Goal: Task Accomplishment & Management: Manage account settings

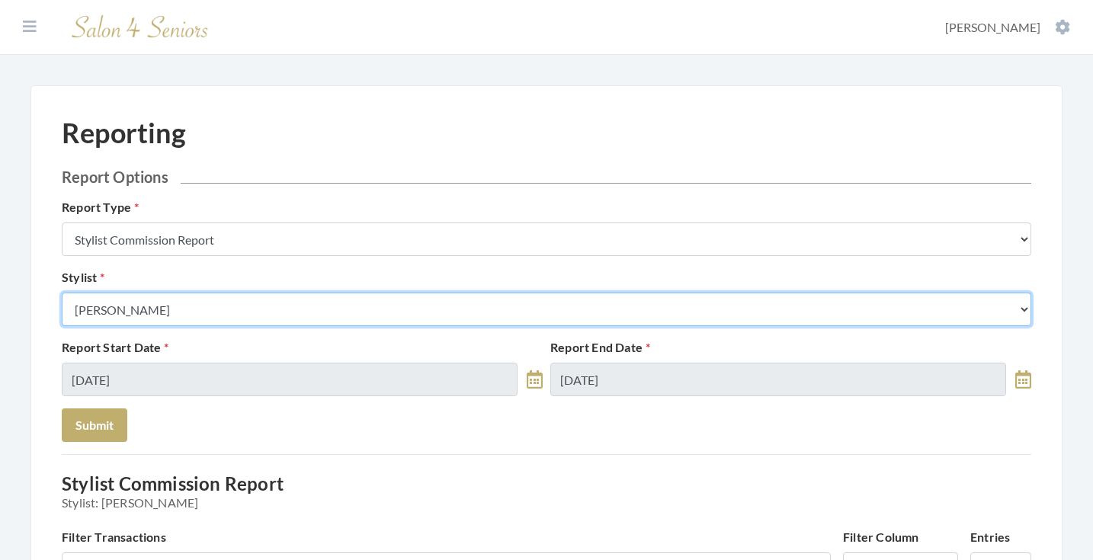
select select "49"
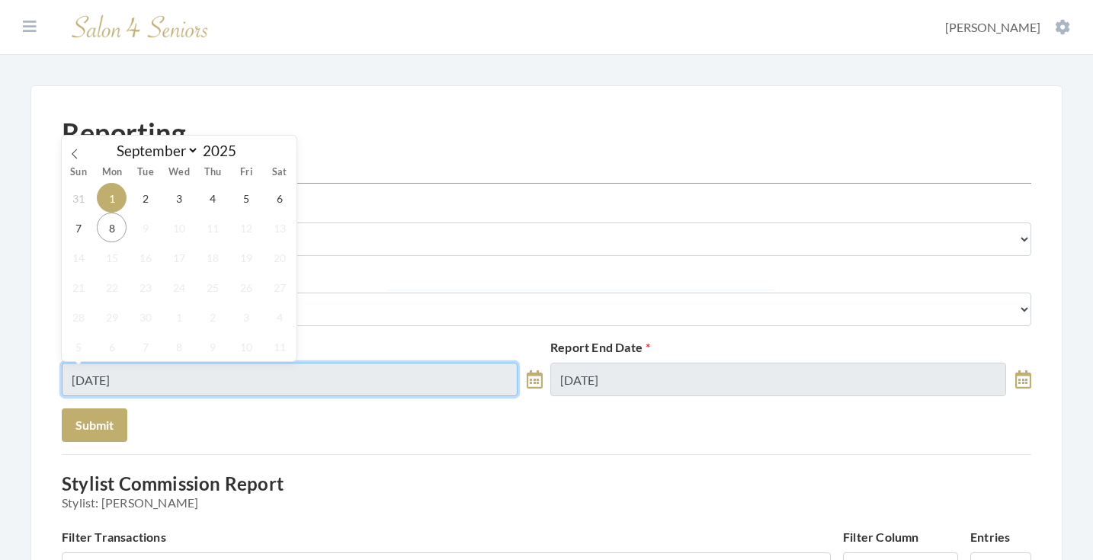
click at [142, 368] on input "09/01/2025" at bounding box center [290, 380] width 456 height 34
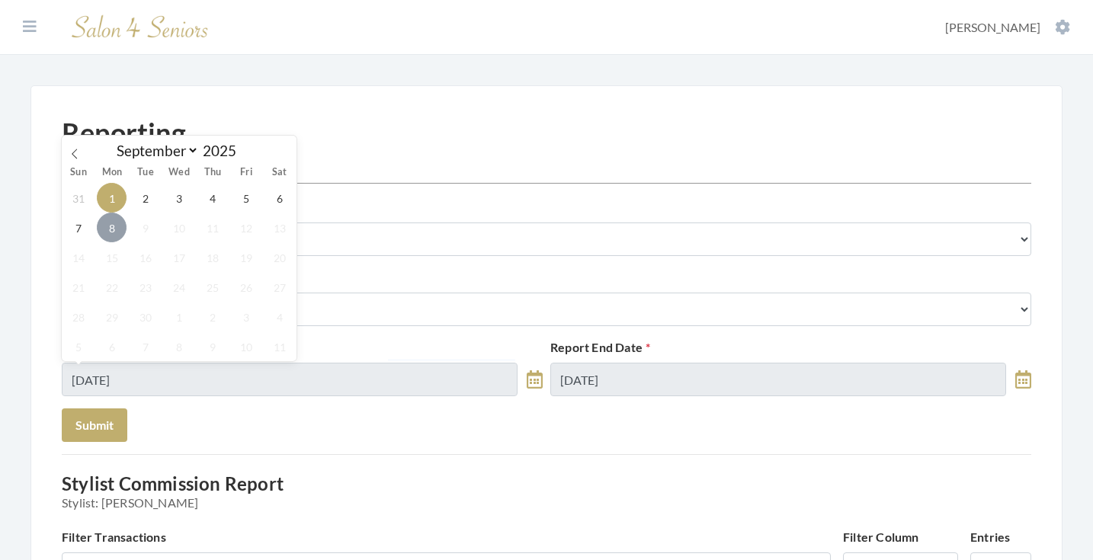
click at [119, 231] on span "8" at bounding box center [112, 228] width 30 height 30
type input "[DATE]"
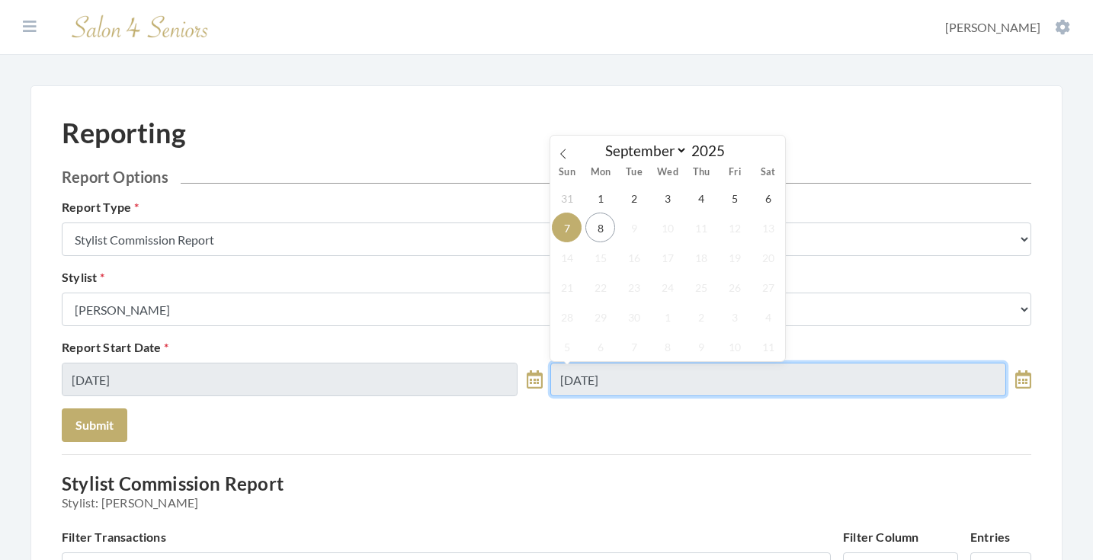
click at [616, 373] on input "09/07/2025" at bounding box center [778, 380] width 456 height 34
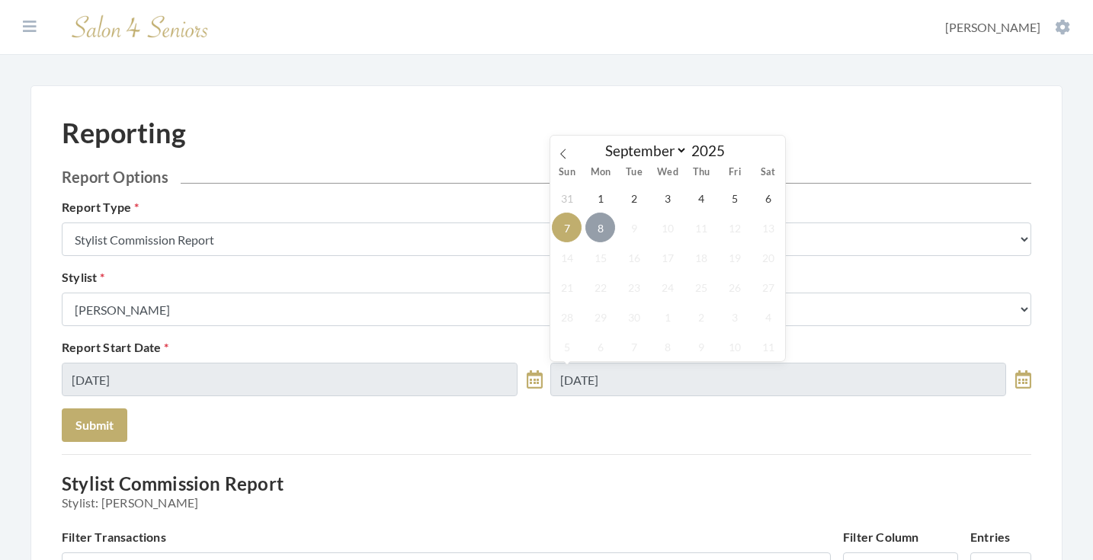
click at [601, 234] on span "8" at bounding box center [600, 228] width 30 height 30
type input "[DATE]"
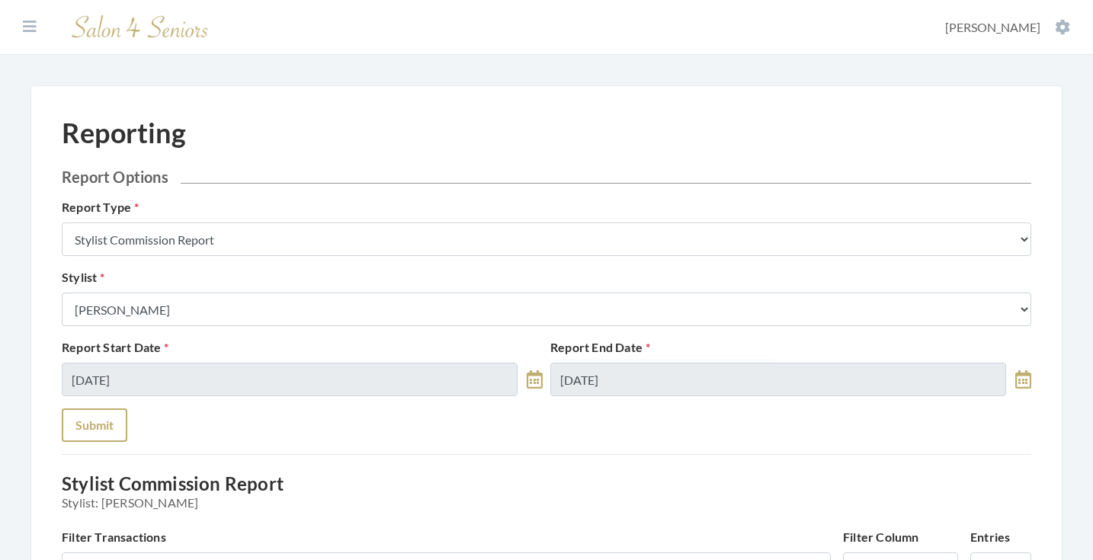
click at [120, 434] on button "Submit" at bounding box center [95, 425] width 66 height 34
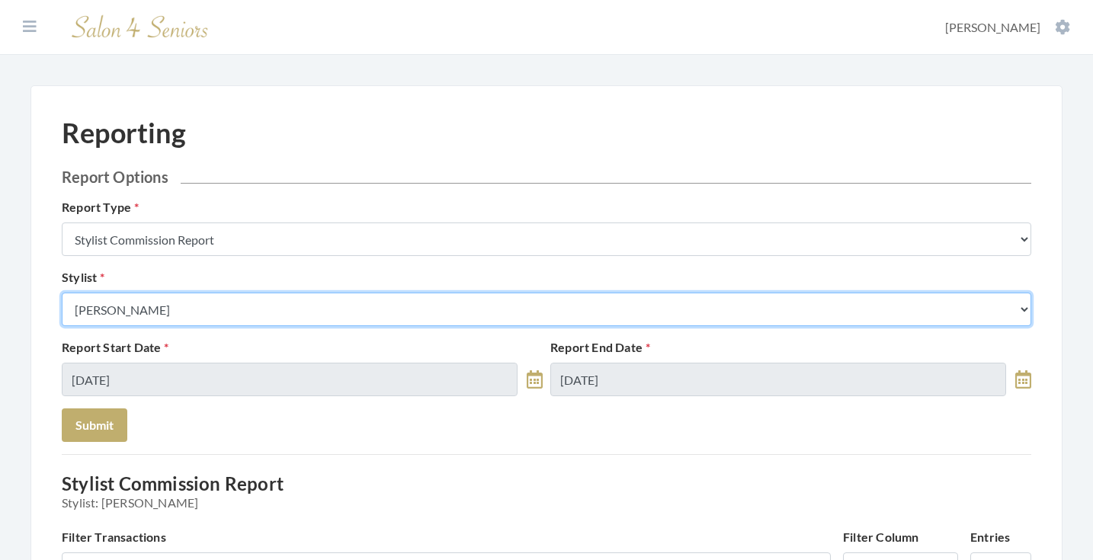
select select "25"
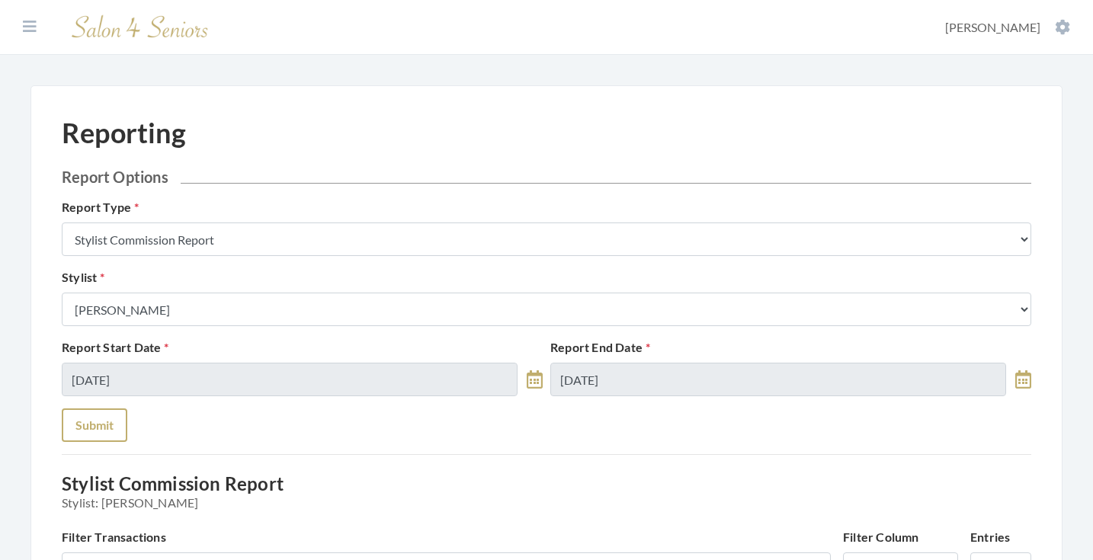
click at [108, 414] on button "Submit" at bounding box center [95, 425] width 66 height 34
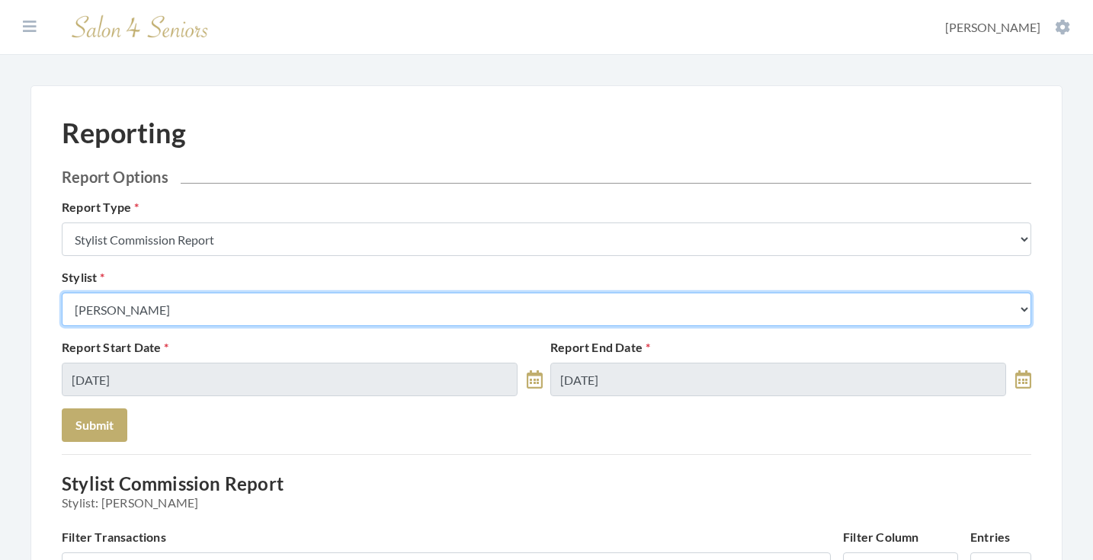
select select "13"
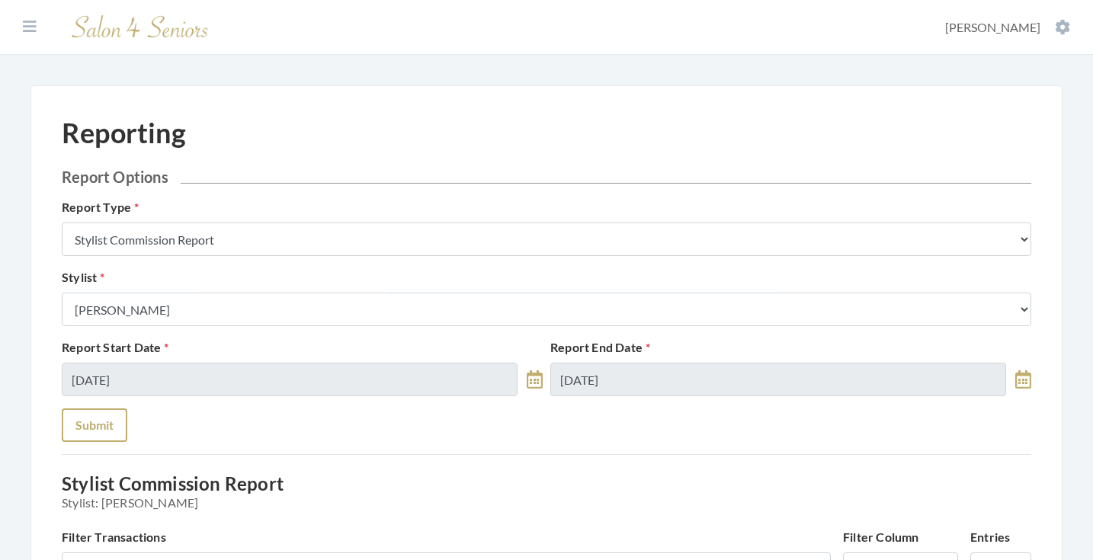
click at [117, 421] on button "Submit" at bounding box center [95, 425] width 66 height 34
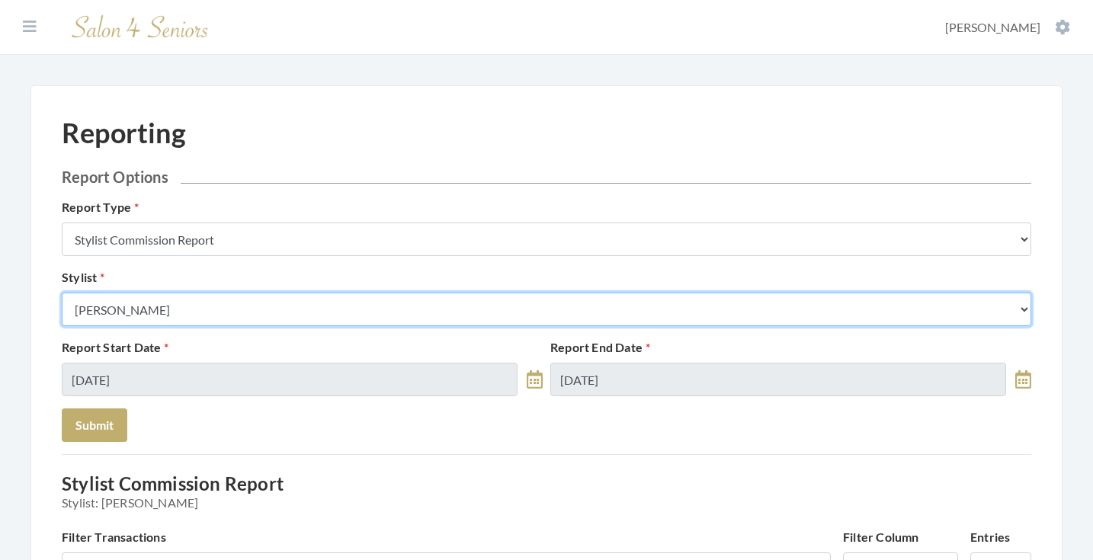
select select "28"
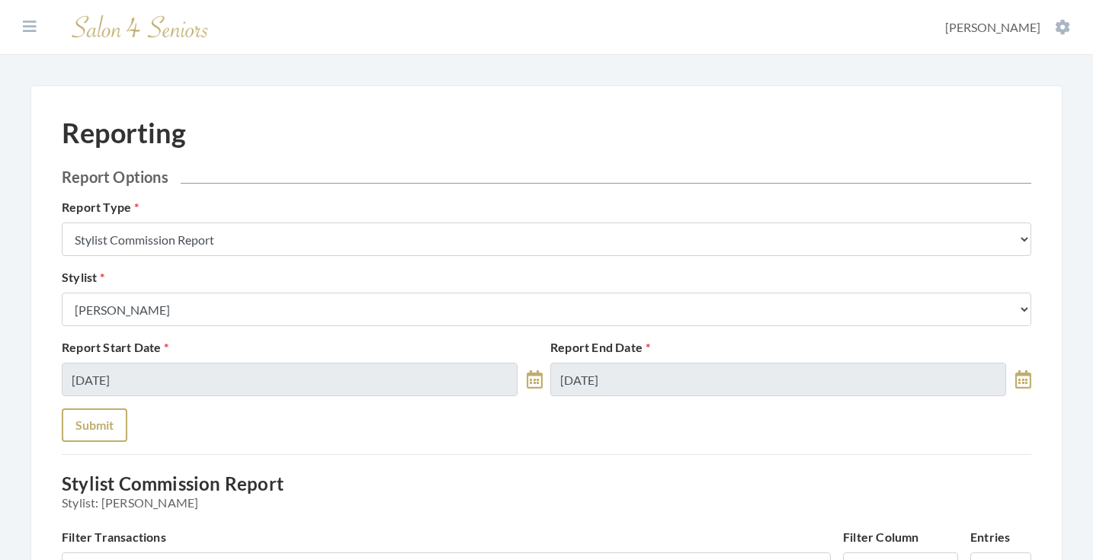
click at [84, 412] on button "Submit" at bounding box center [95, 425] width 66 height 34
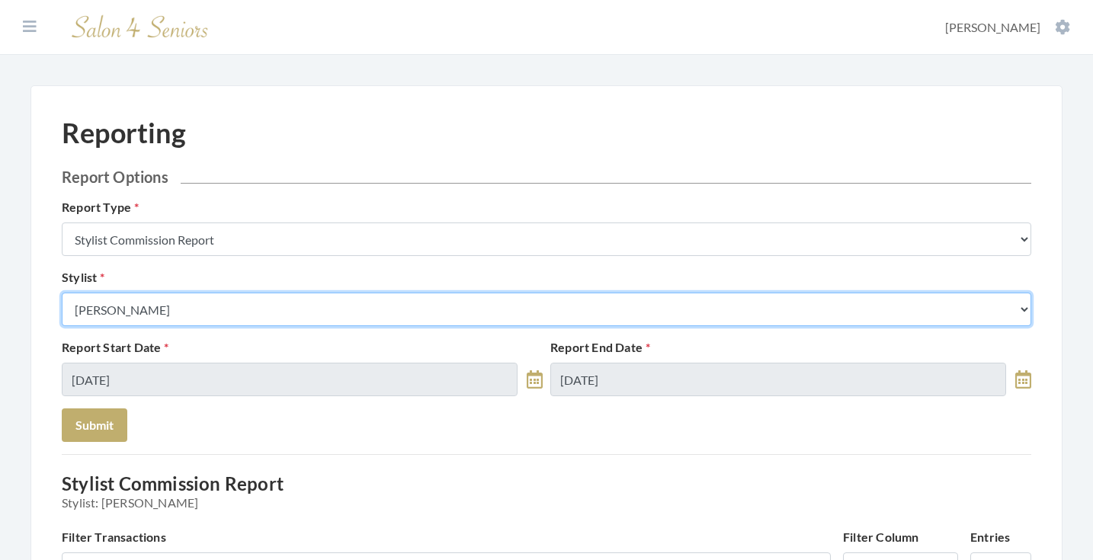
select select "43"
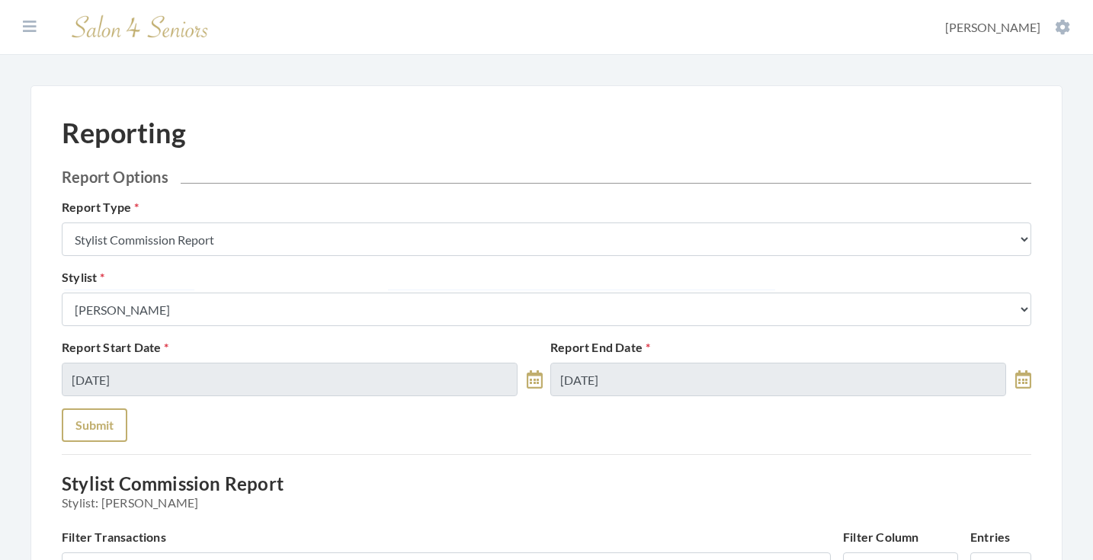
click at [107, 420] on button "Submit" at bounding box center [95, 425] width 66 height 34
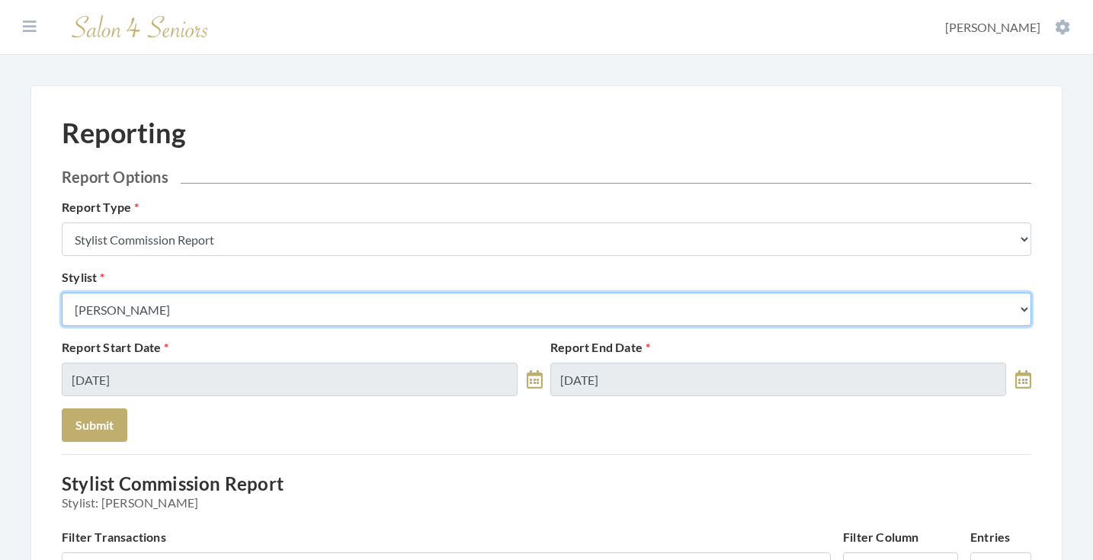
select select "146"
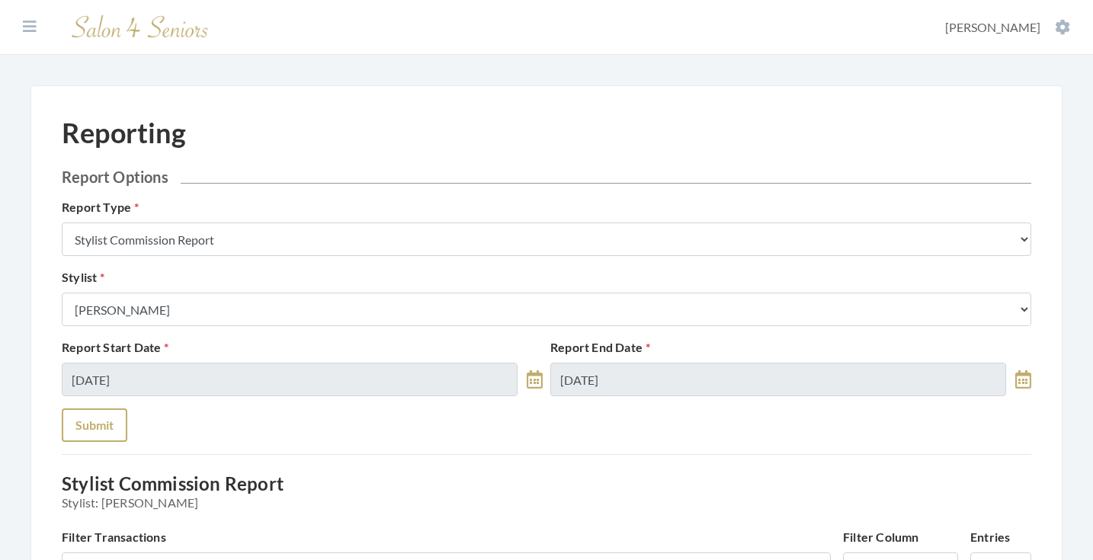
click at [115, 413] on button "Submit" at bounding box center [95, 425] width 66 height 34
click at [219, 292] on div "Stylist Select a Stylist Alaina Krumm Alisha Teasley Anna White Ashley Venable …" at bounding box center [546, 297] width 977 height 58
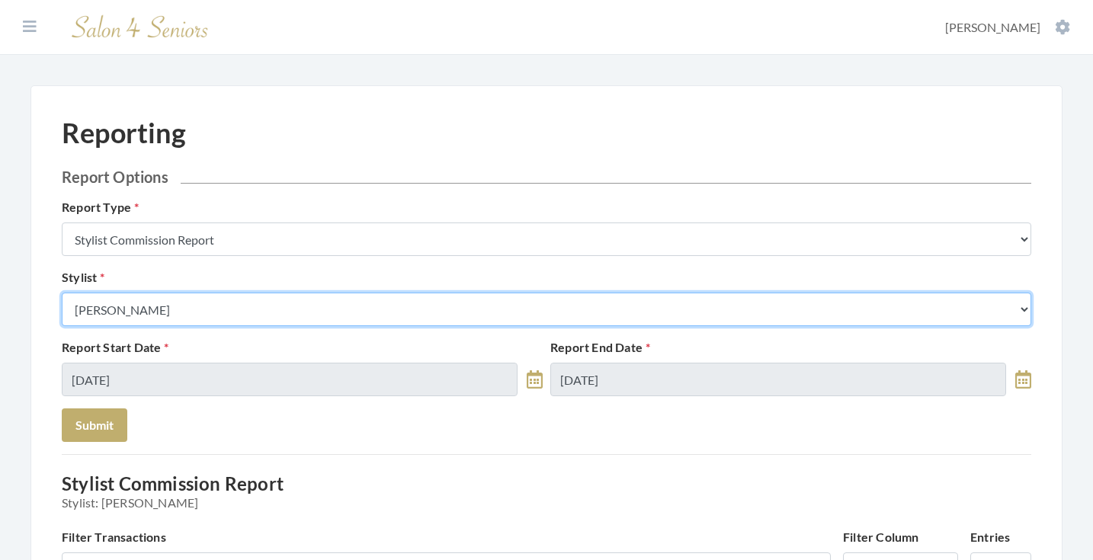
select select "23"
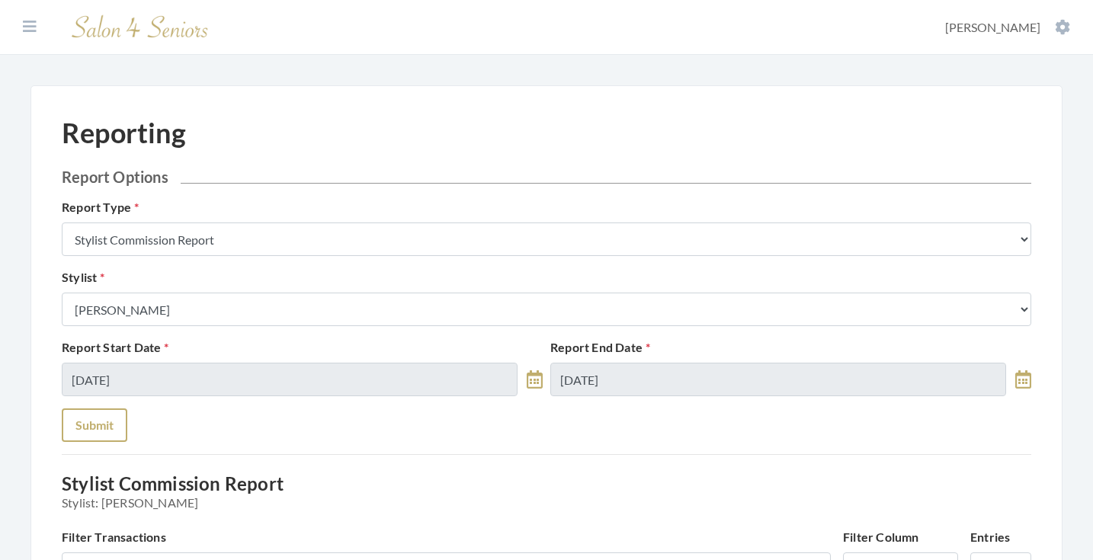
click at [115, 410] on button "Submit" at bounding box center [95, 425] width 66 height 34
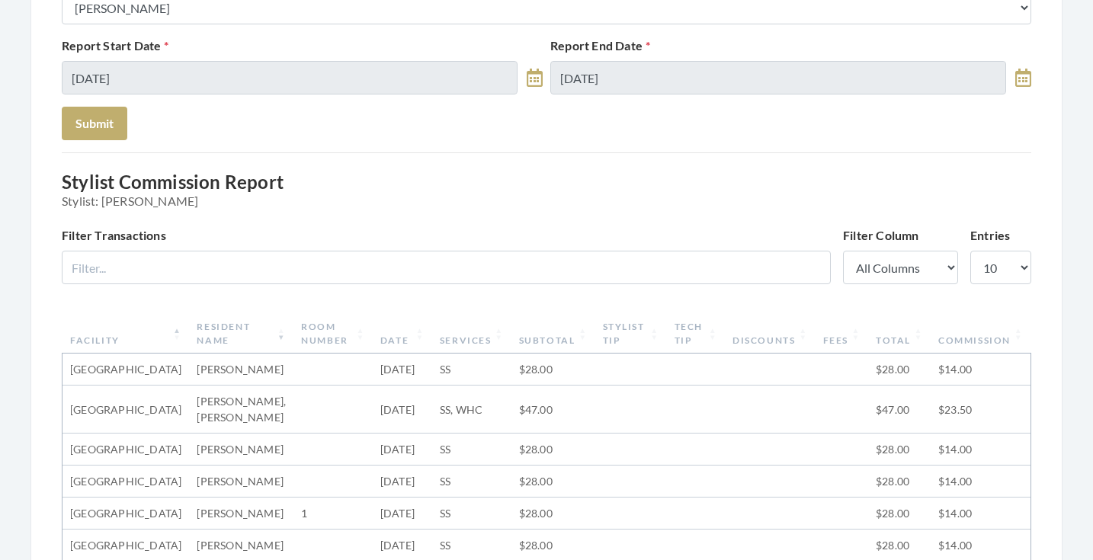
scroll to position [149, 0]
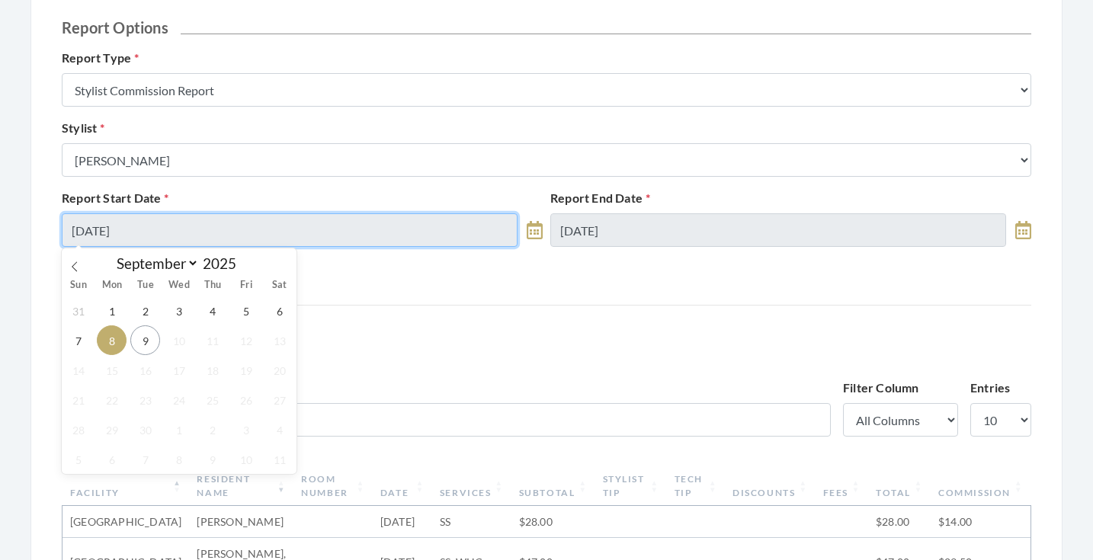
click at [162, 238] on input "[DATE]" at bounding box center [290, 230] width 456 height 34
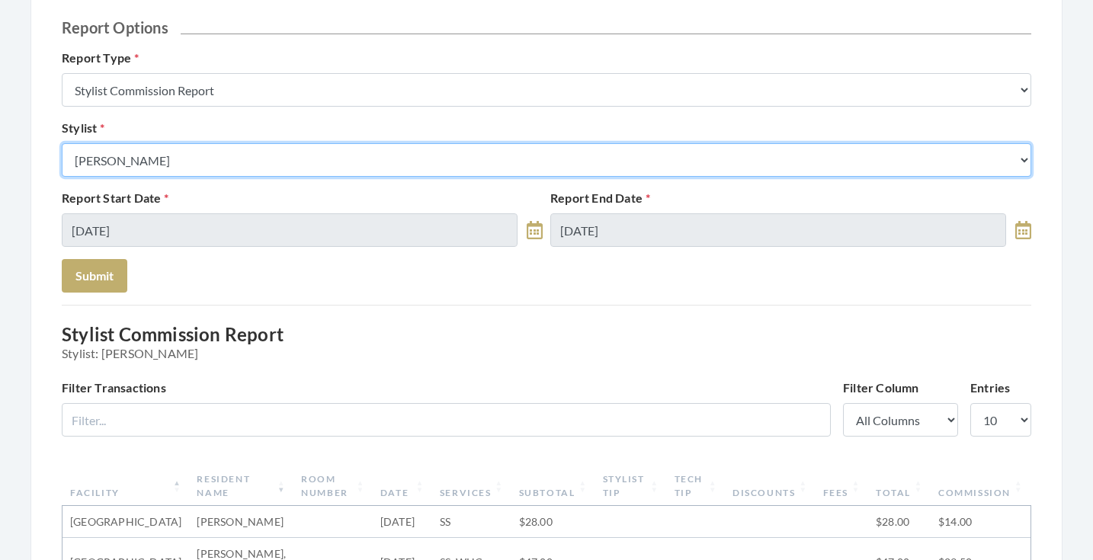
select select "18"
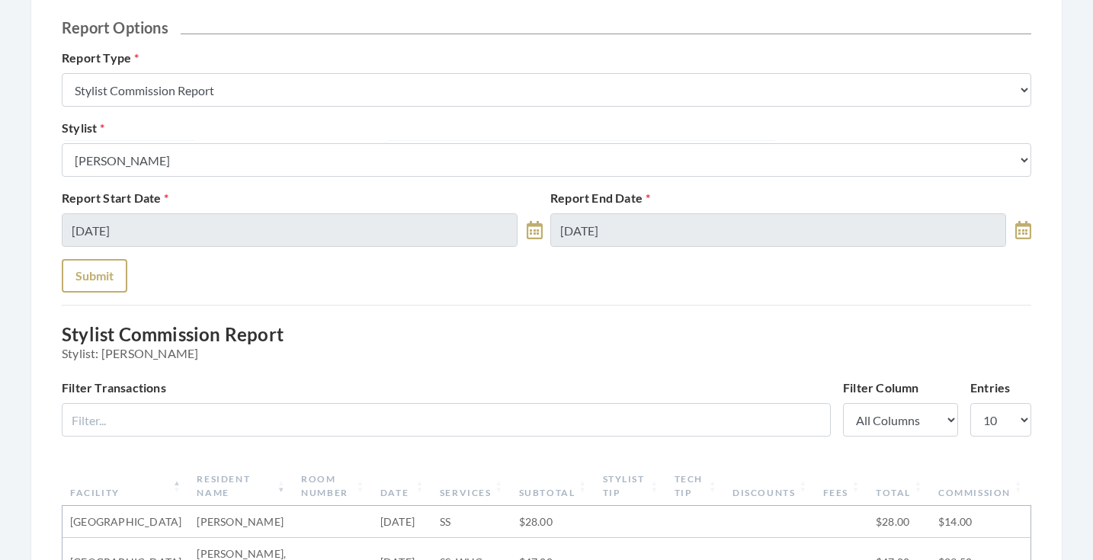
click at [110, 277] on button "Submit" at bounding box center [95, 276] width 66 height 34
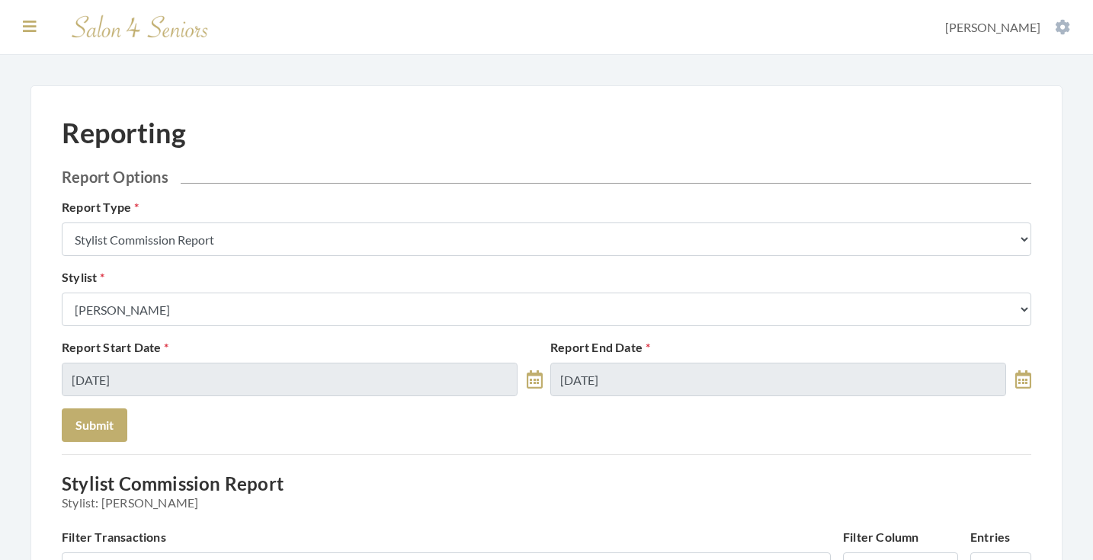
click at [26, 34] on icon at bounding box center [30, 26] width 14 height 15
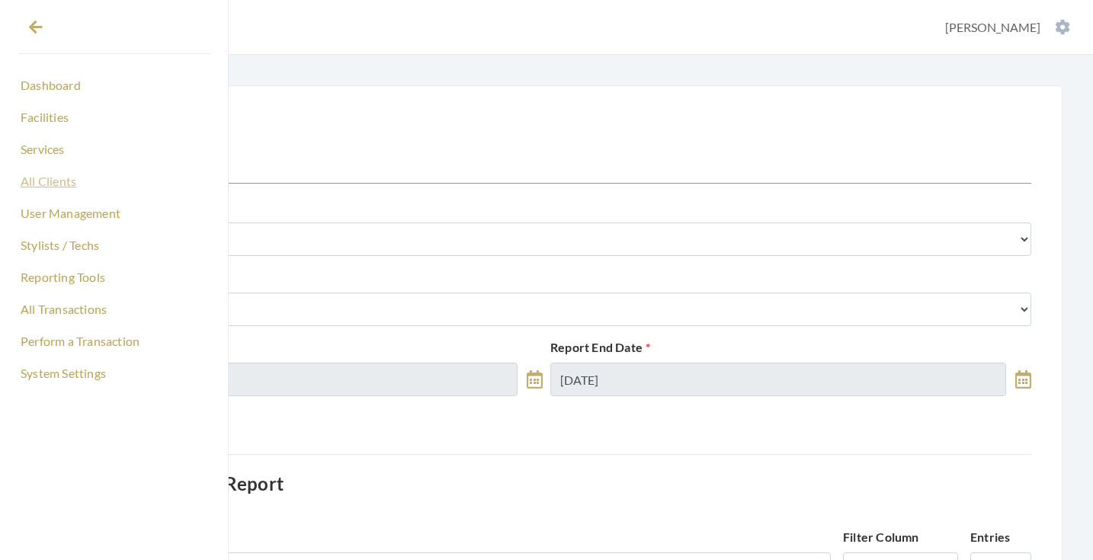
click at [37, 185] on link "All Clients" at bounding box center [113, 181] width 191 height 26
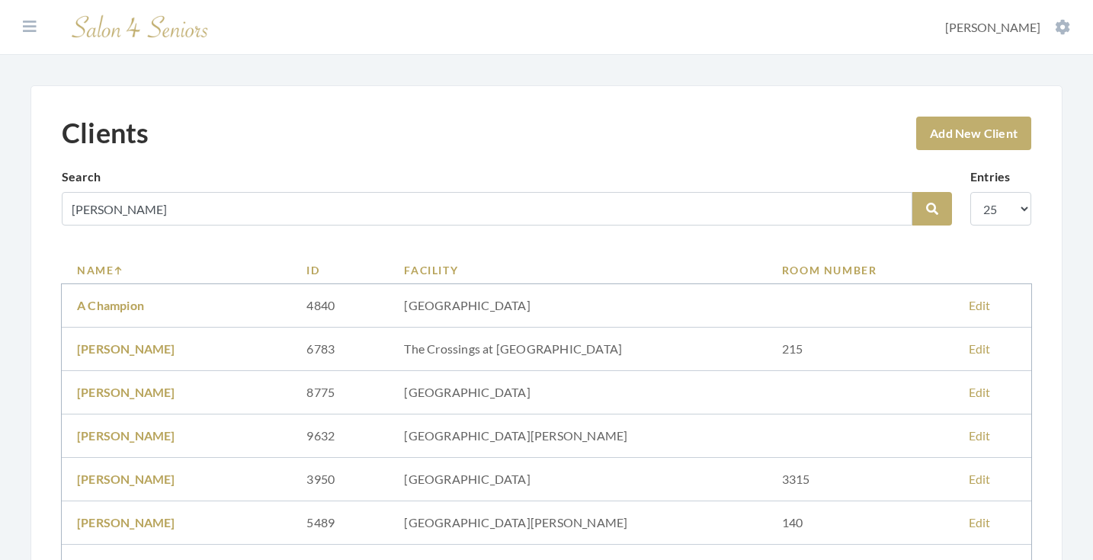
type input "[PERSON_NAME]"
click at [932, 209] on button "Search" at bounding box center [932, 209] width 40 height 34
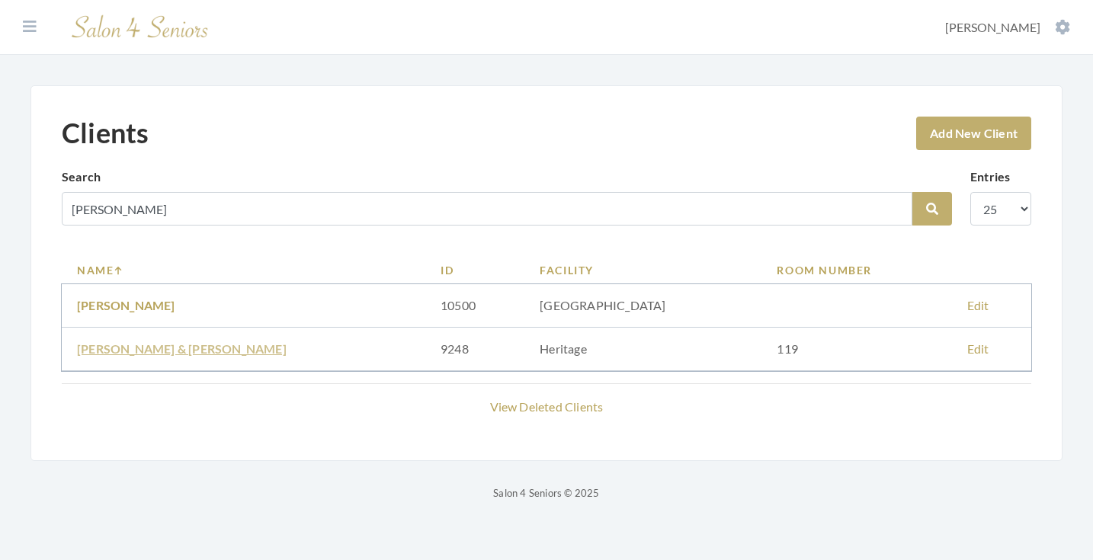
click at [218, 347] on link "WILLIAM & NADINE WADDLE" at bounding box center [182, 348] width 210 height 14
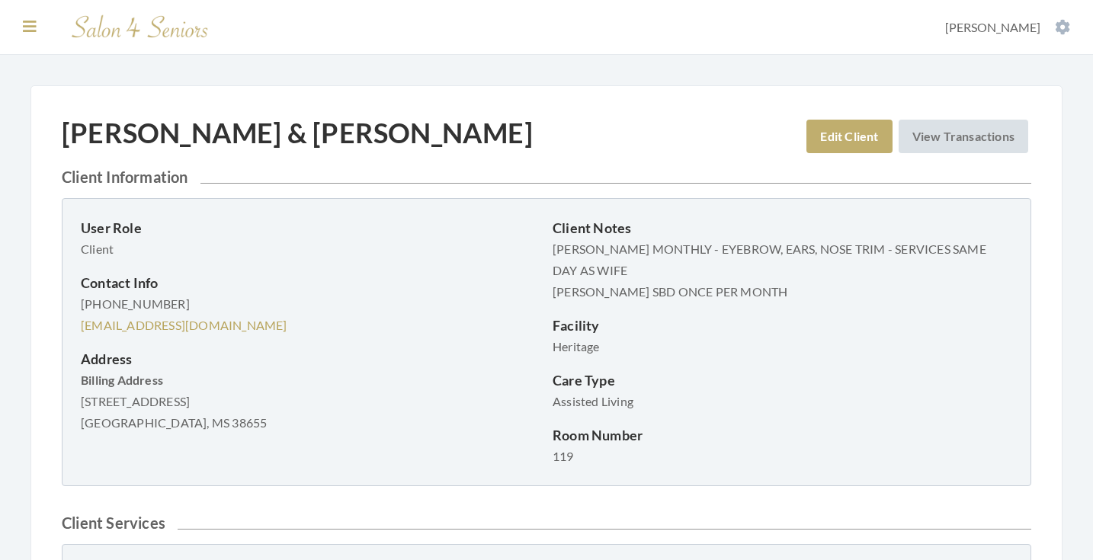
click at [29, 22] on icon at bounding box center [30, 26] width 14 height 15
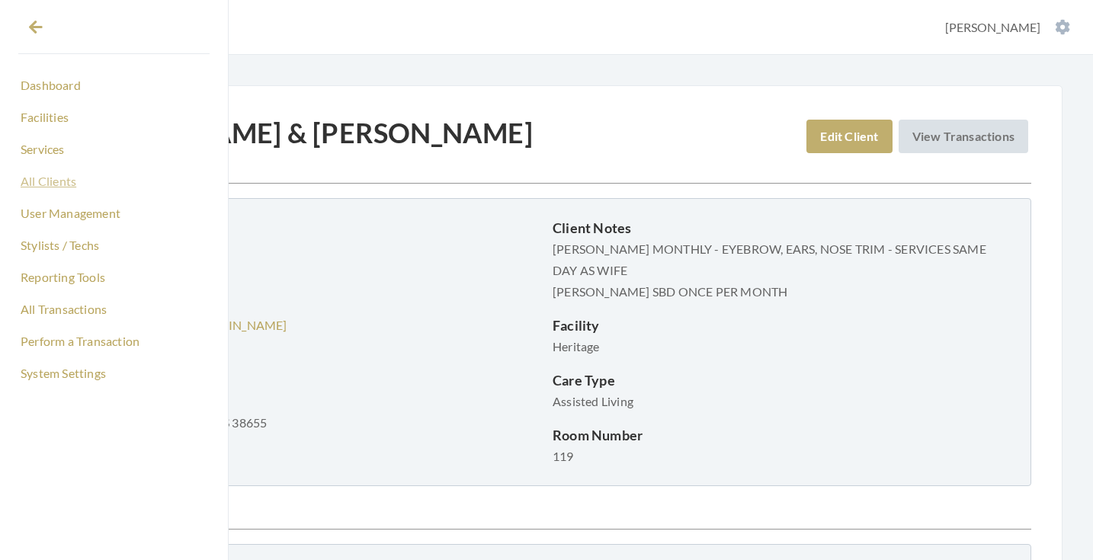
click at [68, 191] on link "All Clients" at bounding box center [113, 181] width 191 height 26
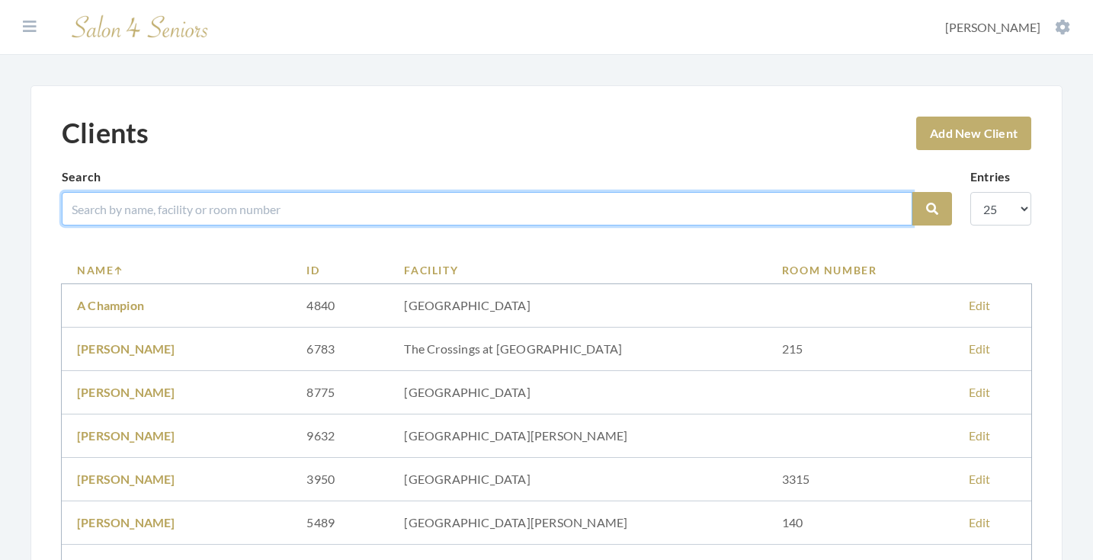
click at [213, 210] on input "search" at bounding box center [487, 209] width 850 height 34
type input "[PERSON_NAME]"
click at [932, 209] on button "Search" at bounding box center [932, 209] width 40 height 34
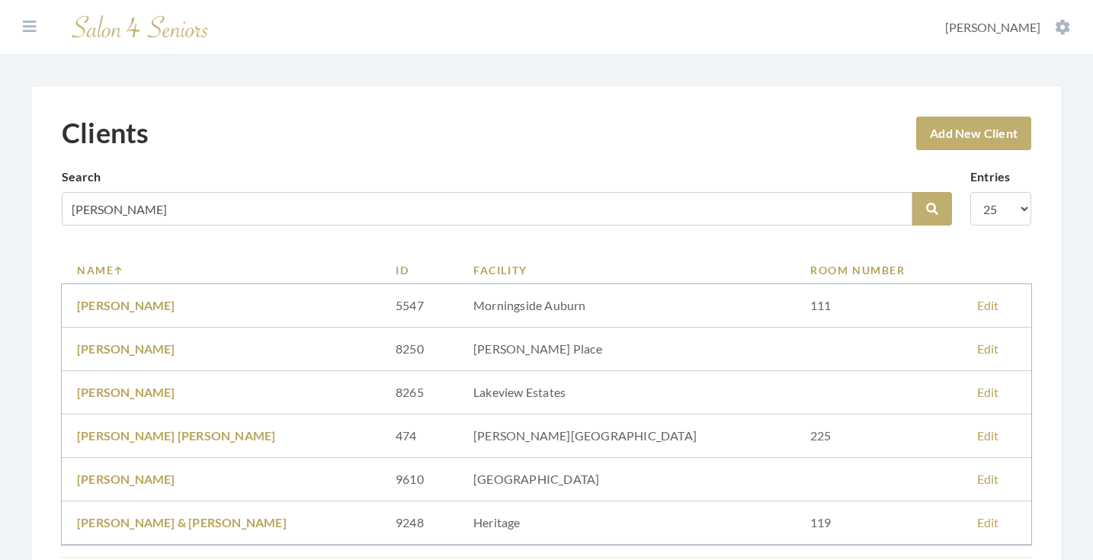
scroll to position [113, 0]
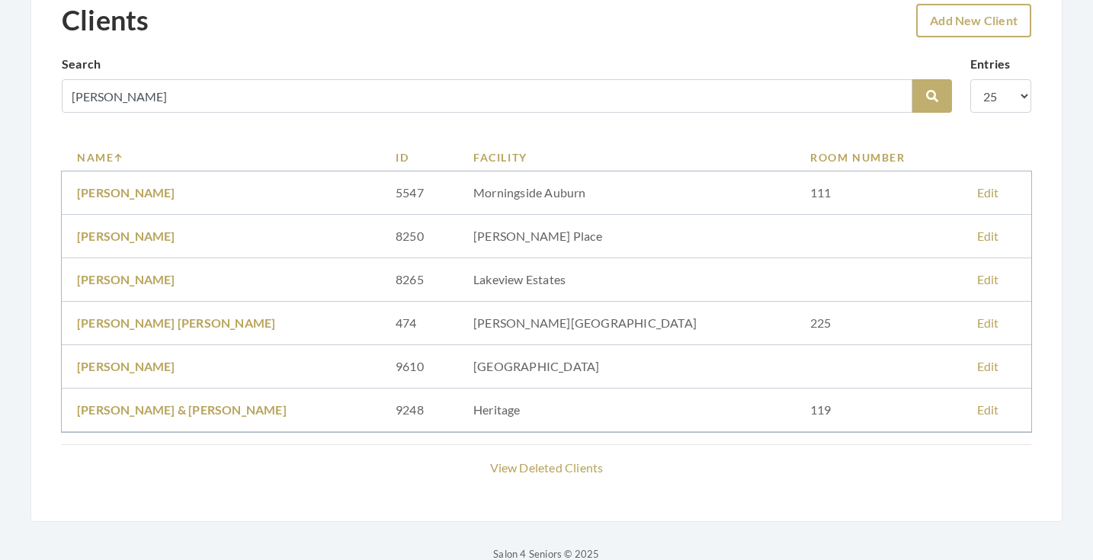
click at [922, 32] on link "Add New Client" at bounding box center [973, 21] width 115 height 34
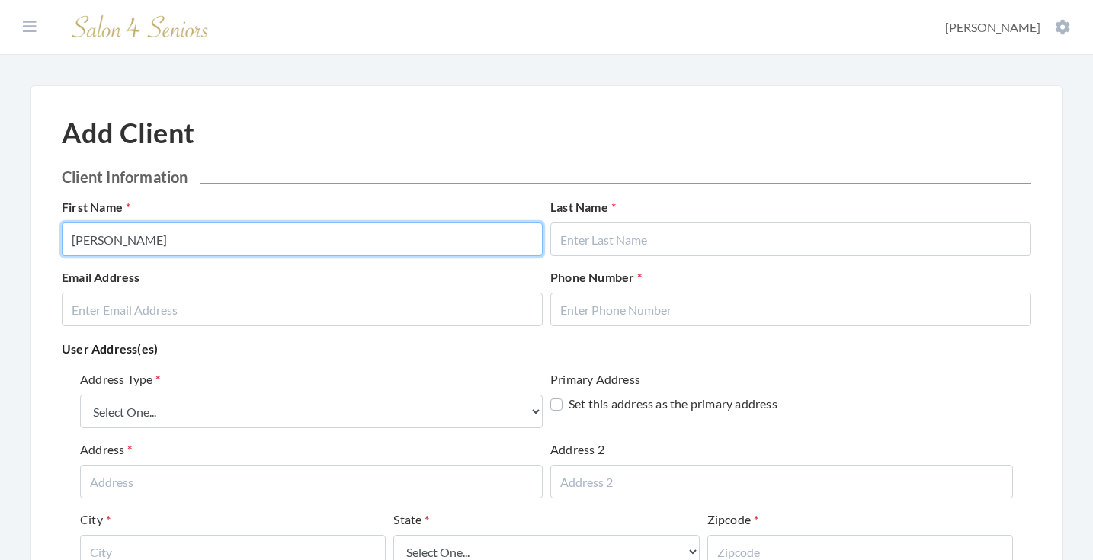
type input "NADINE"
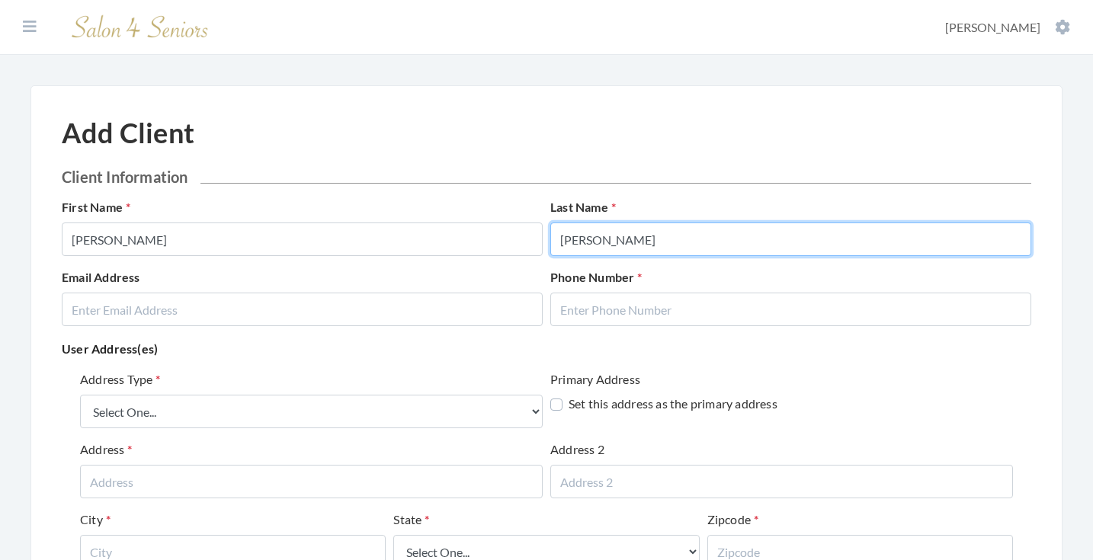
type input "[PERSON_NAME]"
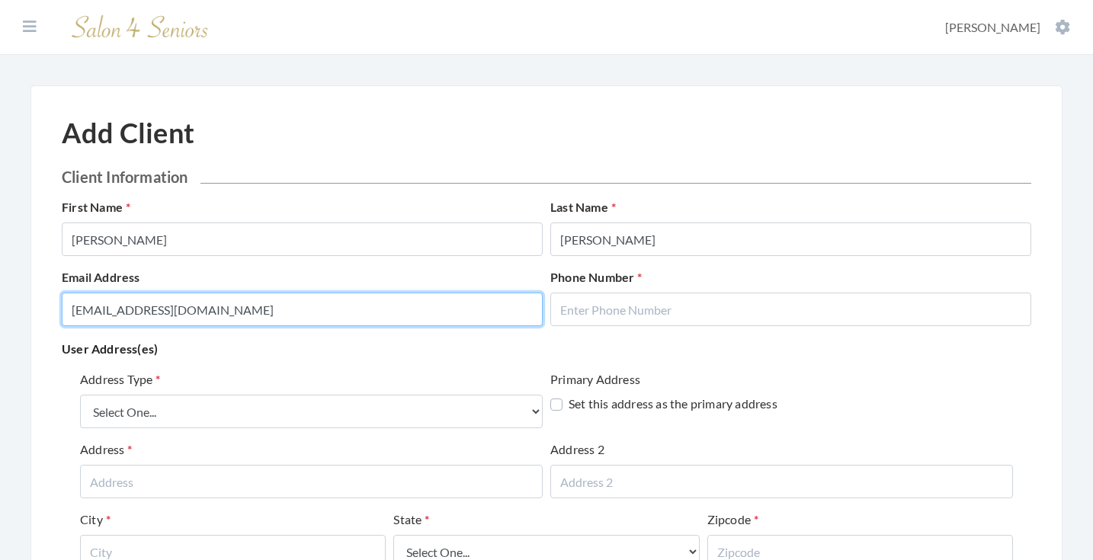
type input "BARBWHITESIDE10@GMAIL.COM"
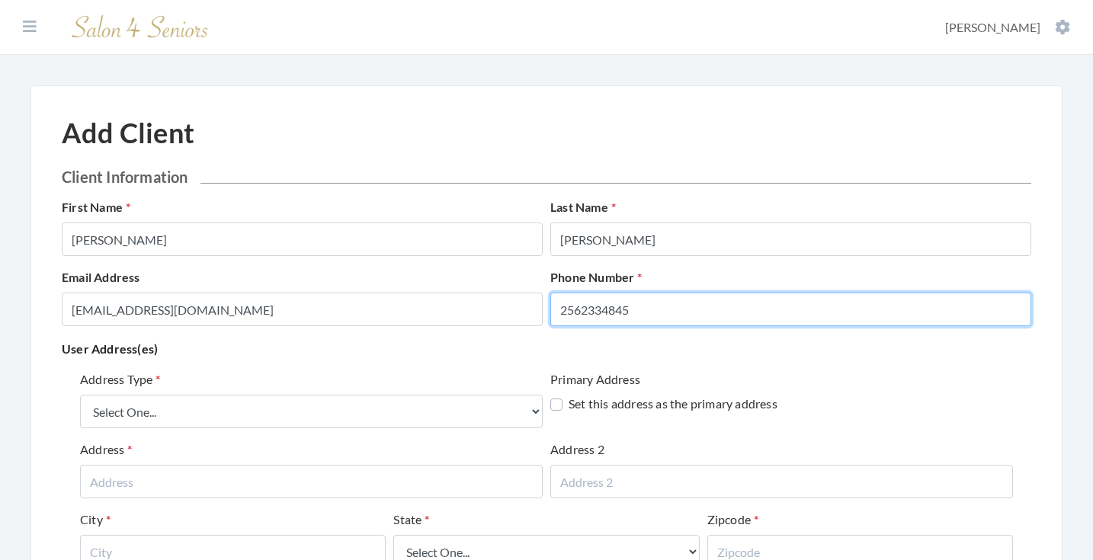
type input "2562334845"
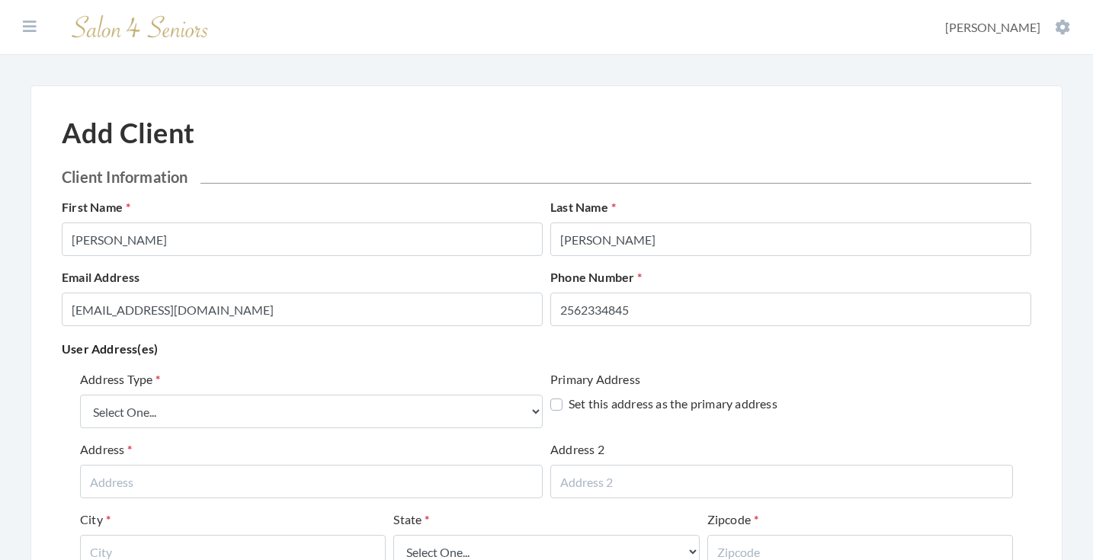
click at [394, 354] on p "User Address(es)" at bounding box center [546, 348] width 969 height 21
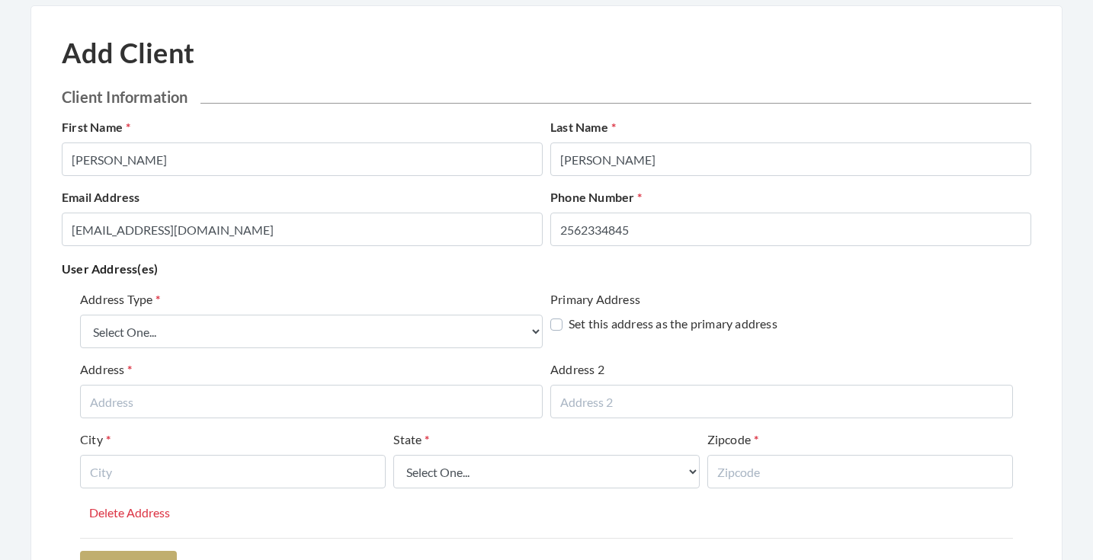
scroll to position [92, 0]
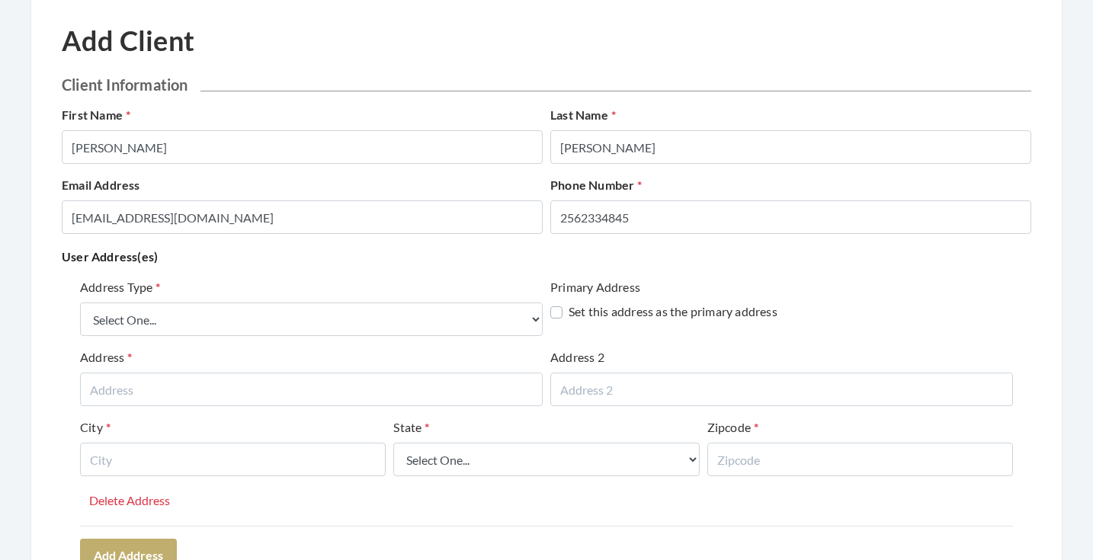
click at [325, 302] on div "Address Type Select One... Office Address Home Address Billing Address" at bounding box center [311, 307] width 463 height 58
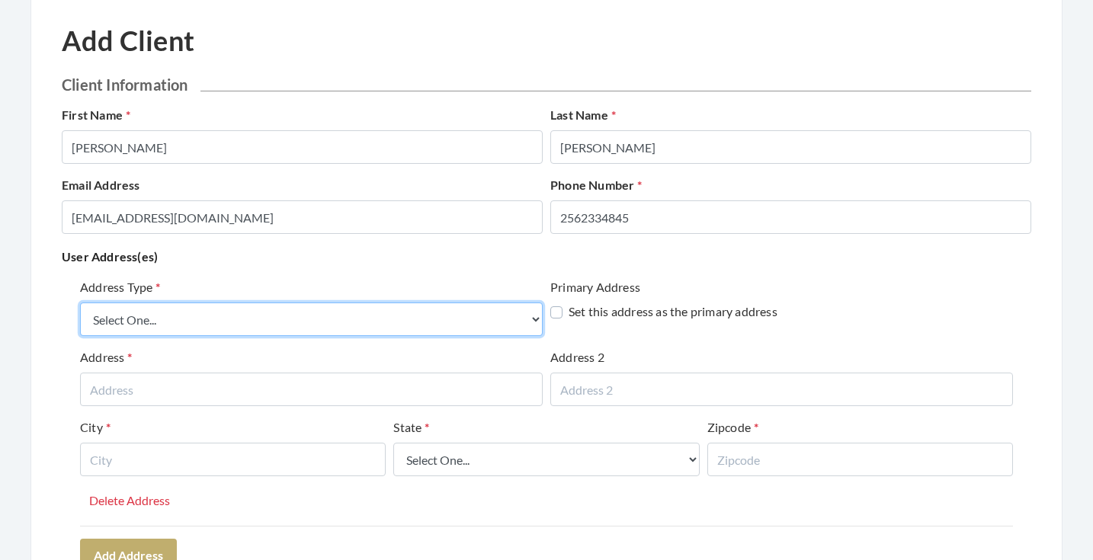
select select "billing"
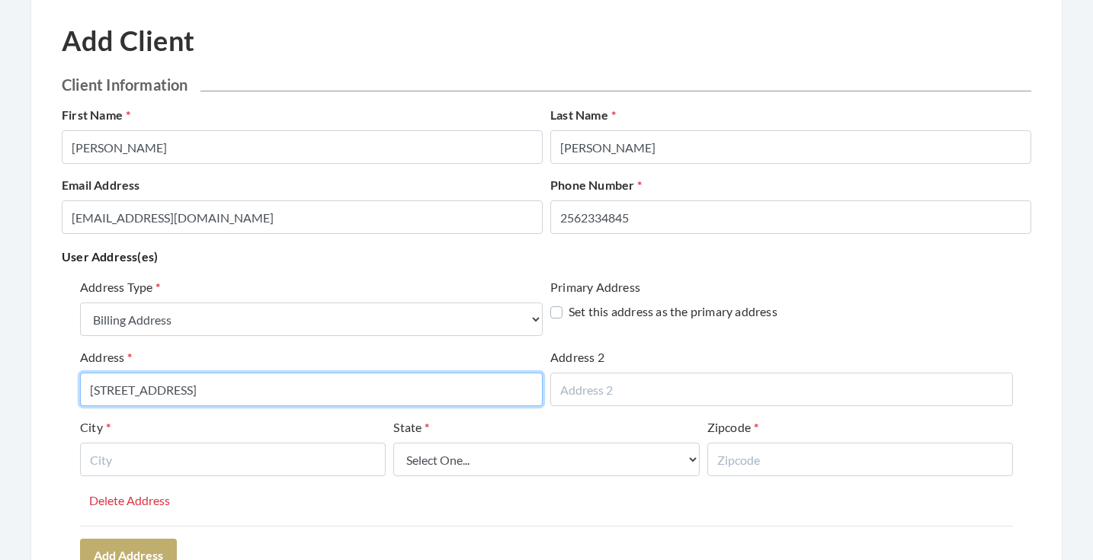
type input "27140 VILLAGE DRIVE"
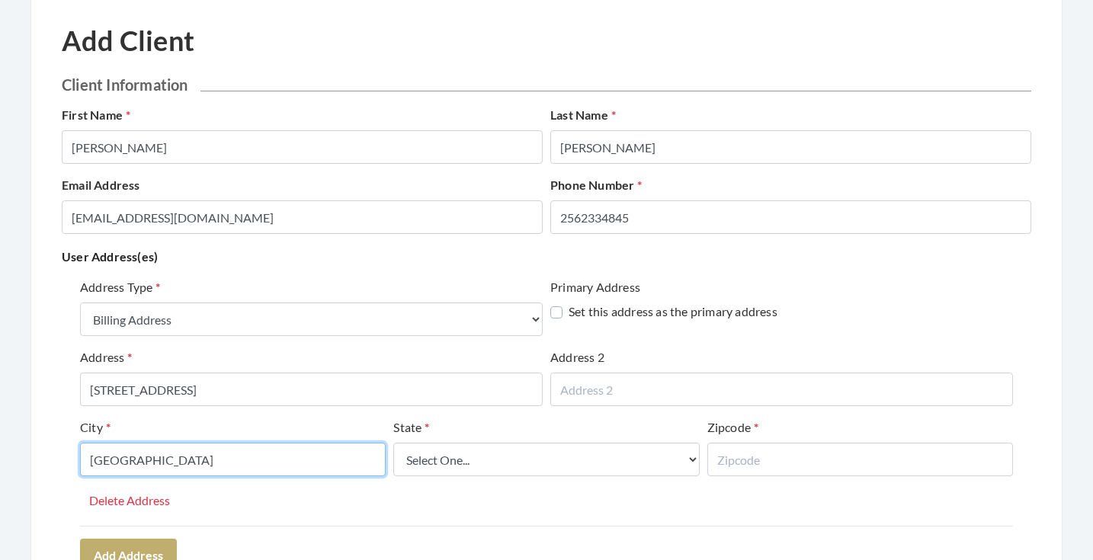
type input "ATHENS"
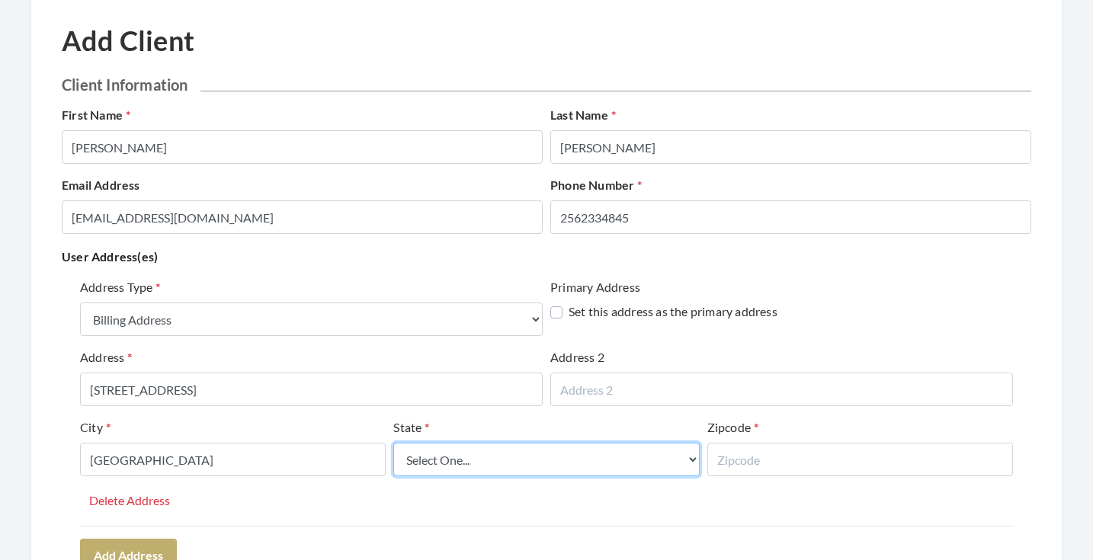
select select "al"
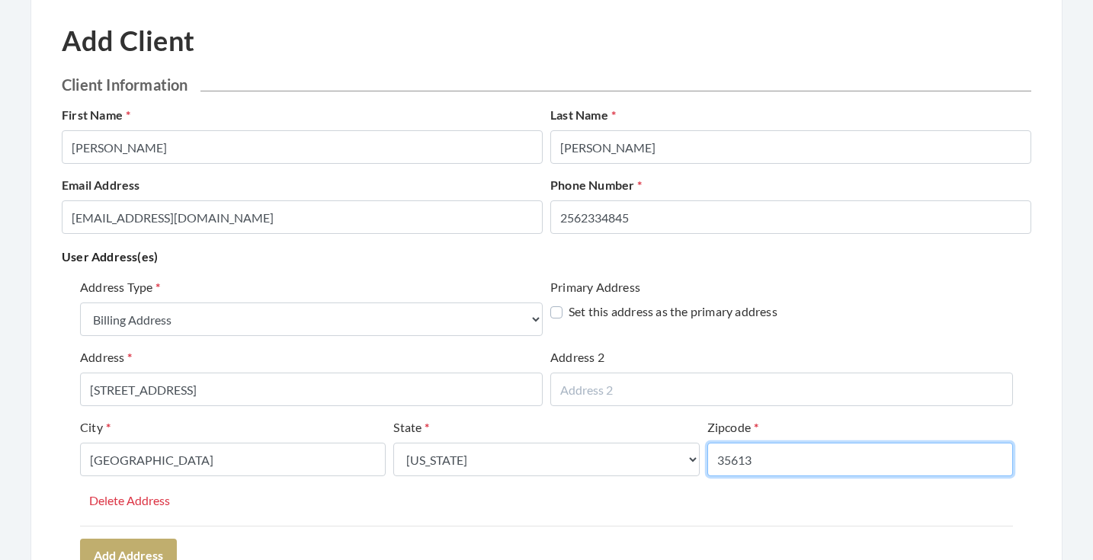
type input "35613"
click at [418, 495] on div "Address Type Select One... Office Address Home Address Billing Address Primary …" at bounding box center [546, 402] width 933 height 248
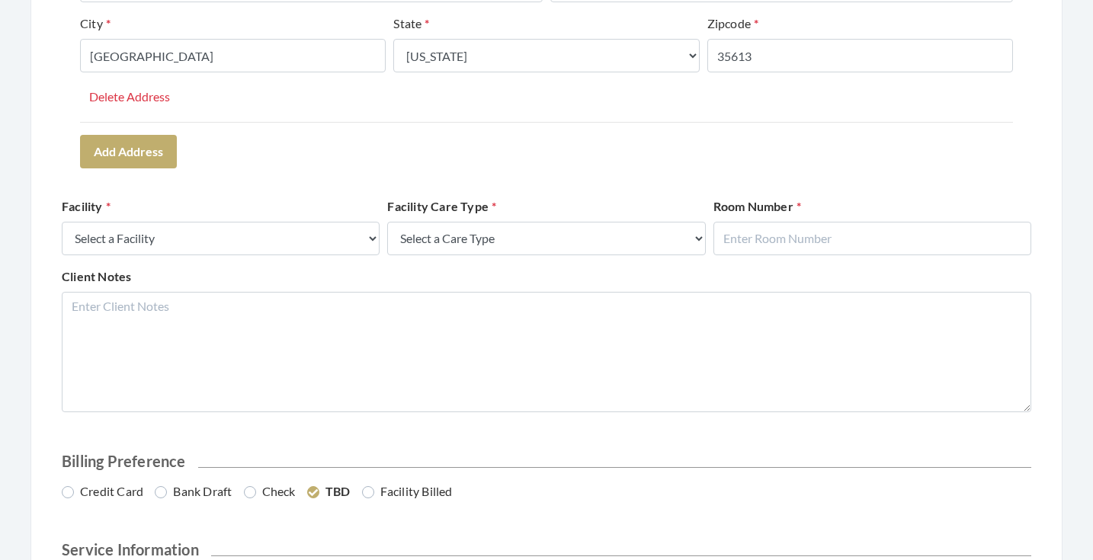
scroll to position [534, 0]
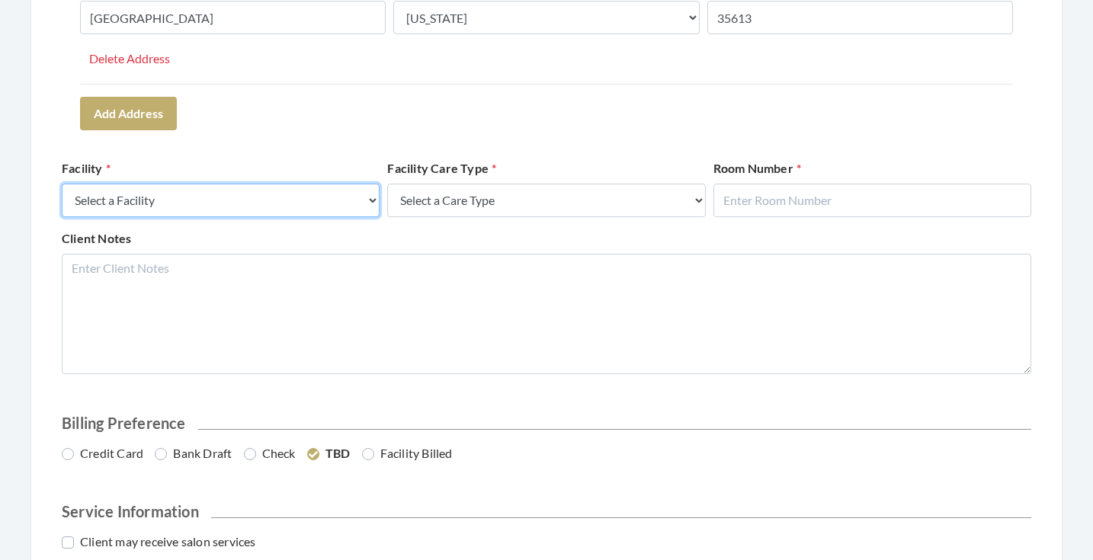
select select "13"
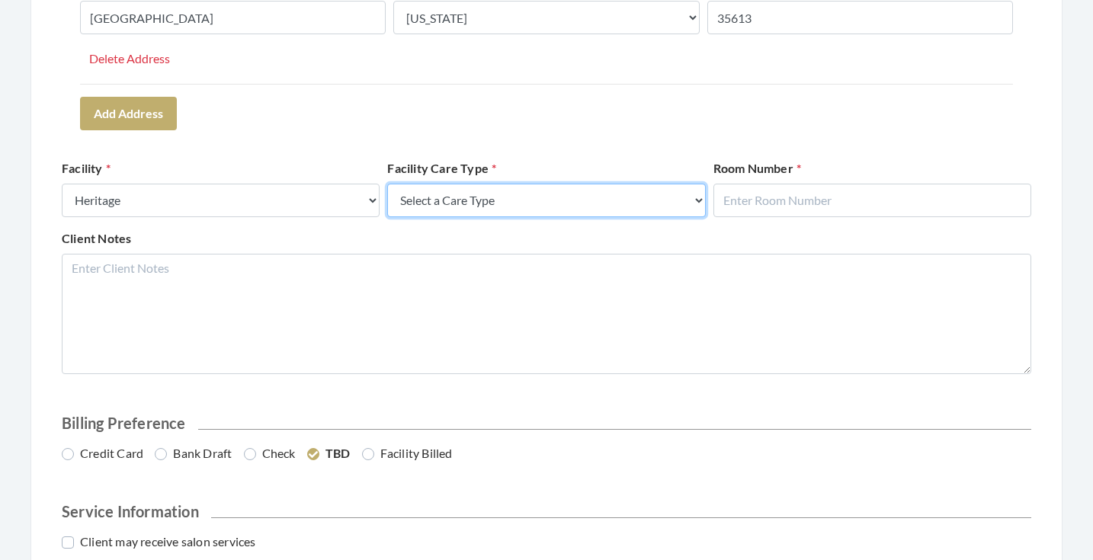
select select "4"
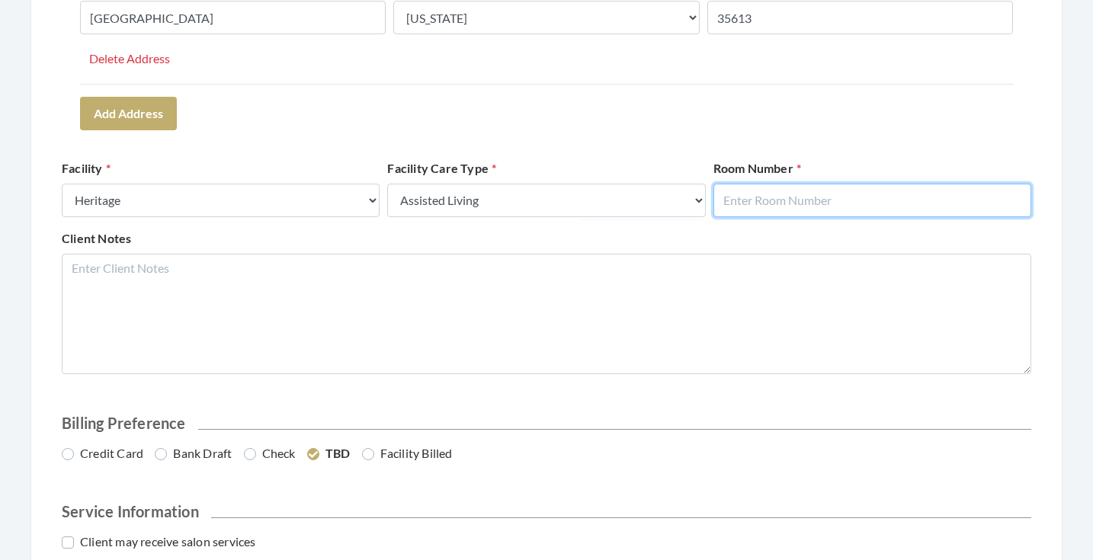
click at [742, 207] on input "text" at bounding box center [872, 201] width 318 height 34
type input "212"
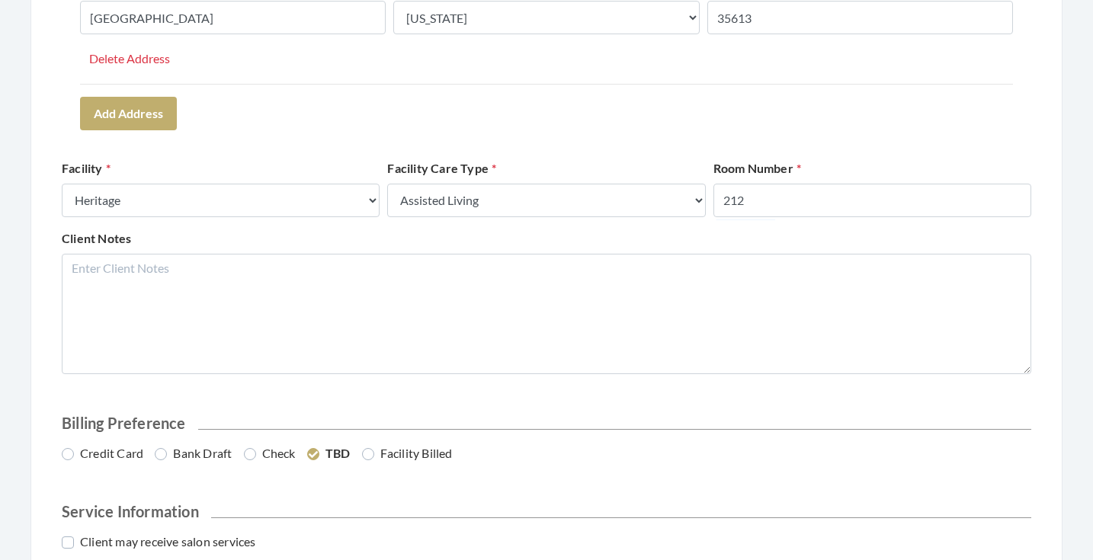
click at [629, 397] on form "Client Information First Name NADINE Last Name WADDLE Email Address BARBWHITESI…" at bounding box center [546, 127] width 969 height 988
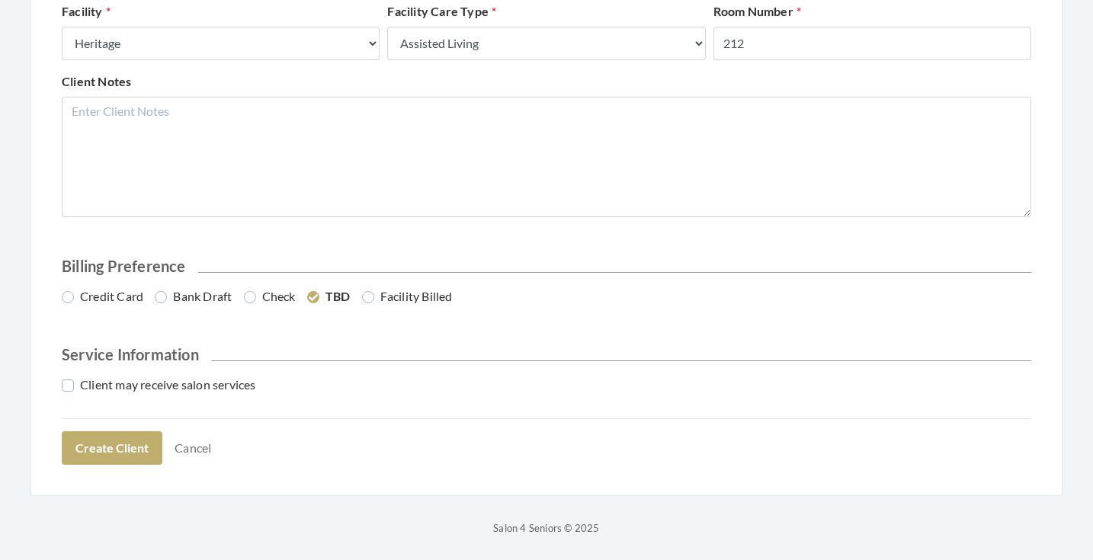
drag, startPoint x: 628, startPoint y: 392, endPoint x: 437, endPoint y: 382, distance: 190.8
click at [437, 383] on div "Client may receive salon services" at bounding box center [546, 391] width 977 height 30
click at [205, 295] on label "Bank Draft" at bounding box center [193, 297] width 77 height 18
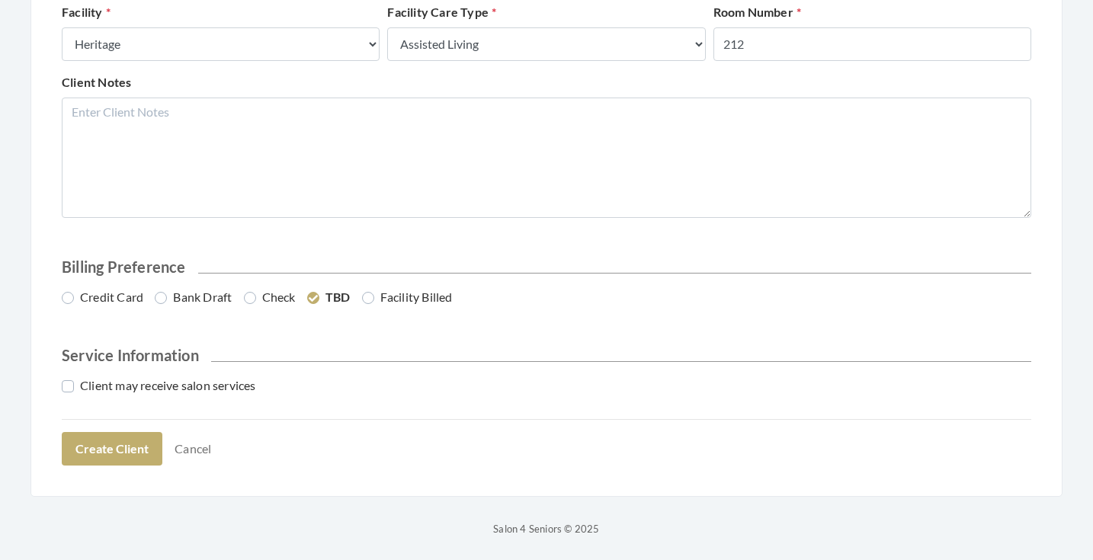
radio input "true"
click at [182, 389] on label "Client may receive salon services" at bounding box center [159, 385] width 194 height 18
checkbox input "true"
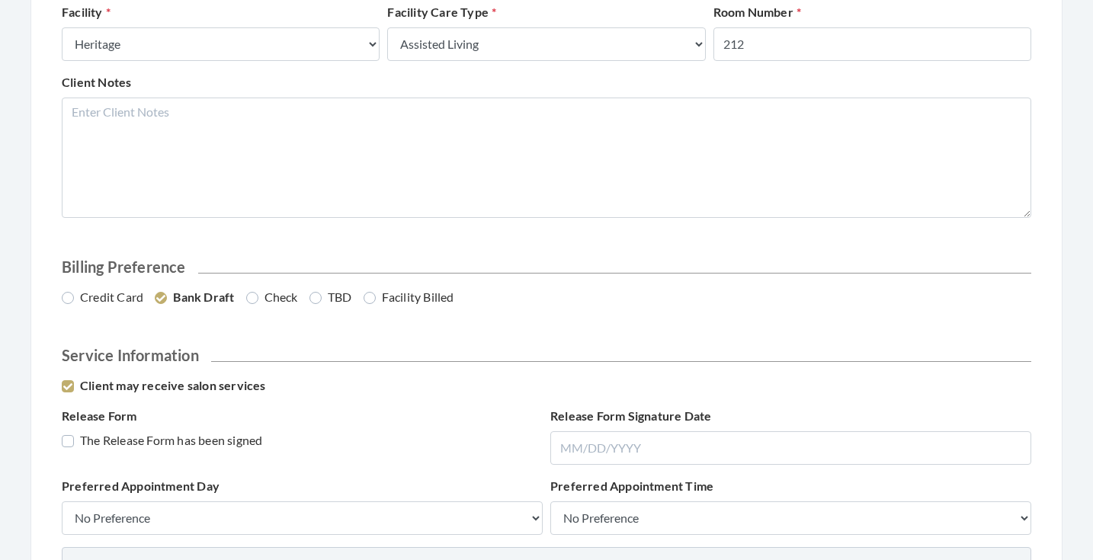
click at [159, 434] on label "The Release Form has been signed" at bounding box center [162, 440] width 200 height 18
checkbox input "true"
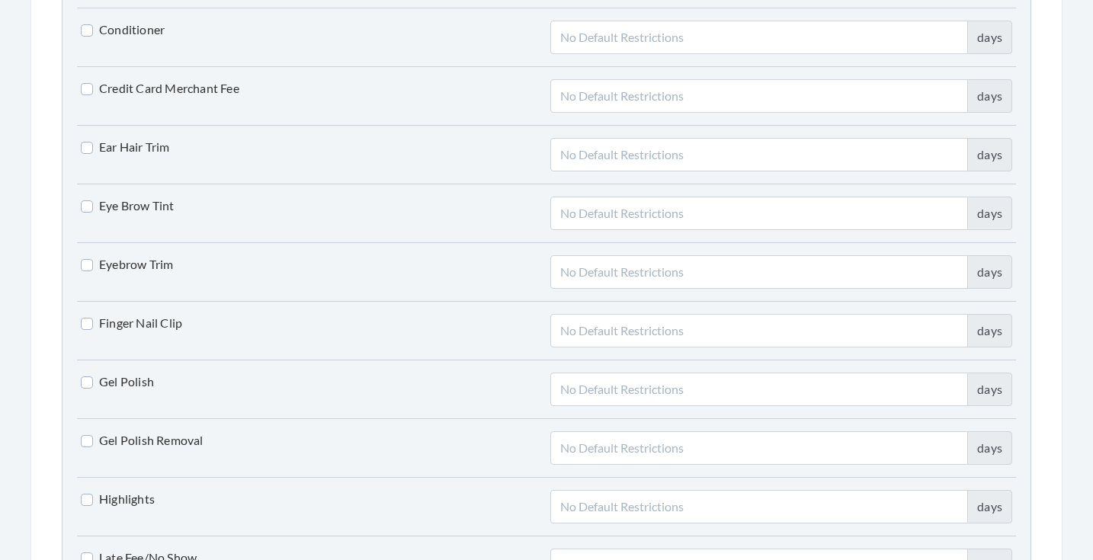
scroll to position [1974, 0]
click at [171, 316] on label "Finger Nail Clip" at bounding box center [131, 322] width 101 height 18
checkbox input "true"
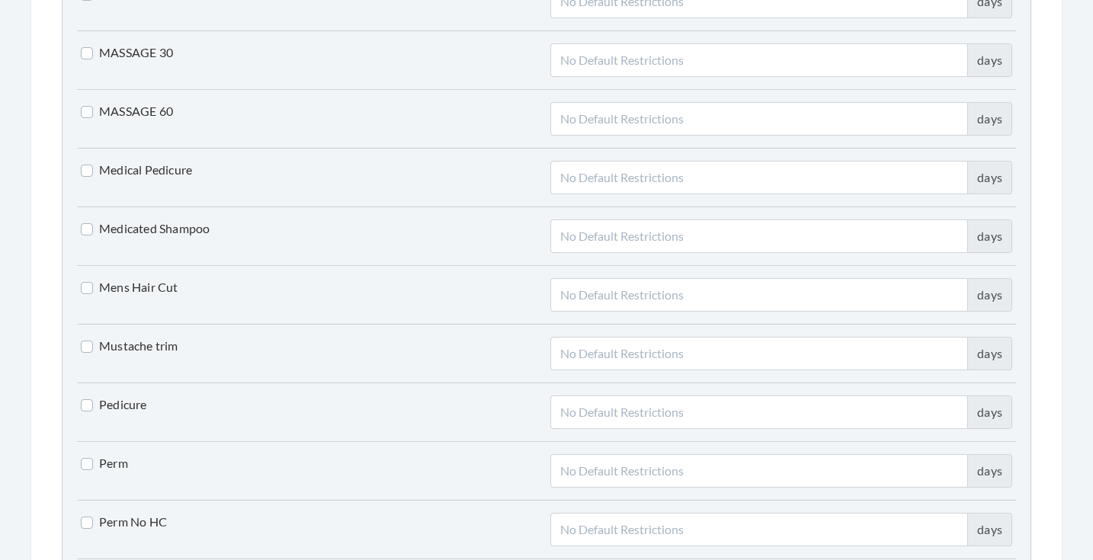
scroll to position [2596, 0]
click at [128, 407] on label "Pedicure" at bounding box center [114, 404] width 66 height 18
checkbox input "true"
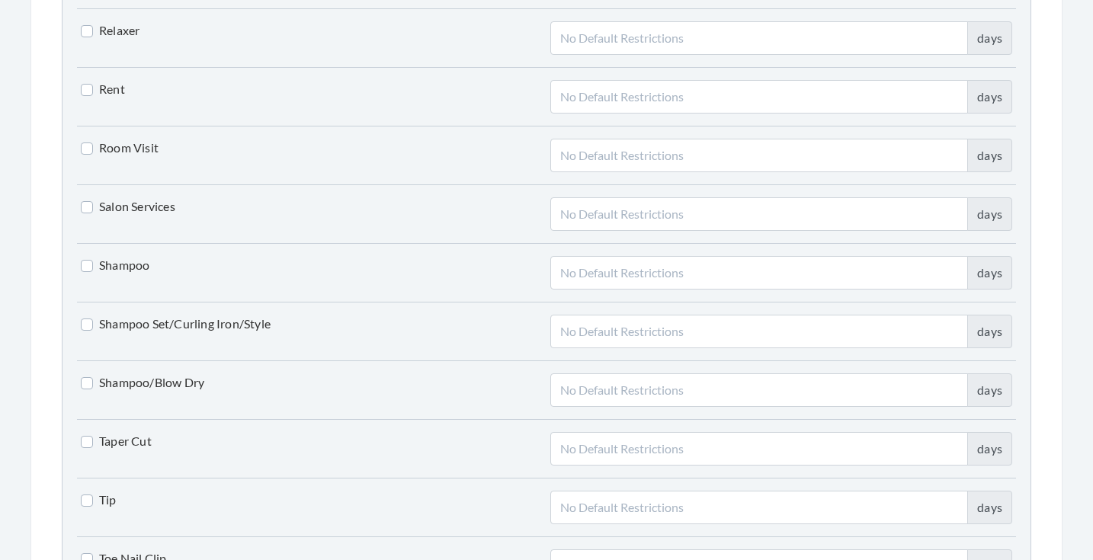
scroll to position [3265, 0]
click at [178, 372] on label "Shampoo/Blow Dry" at bounding box center [142, 381] width 123 height 18
checkbox input "true"
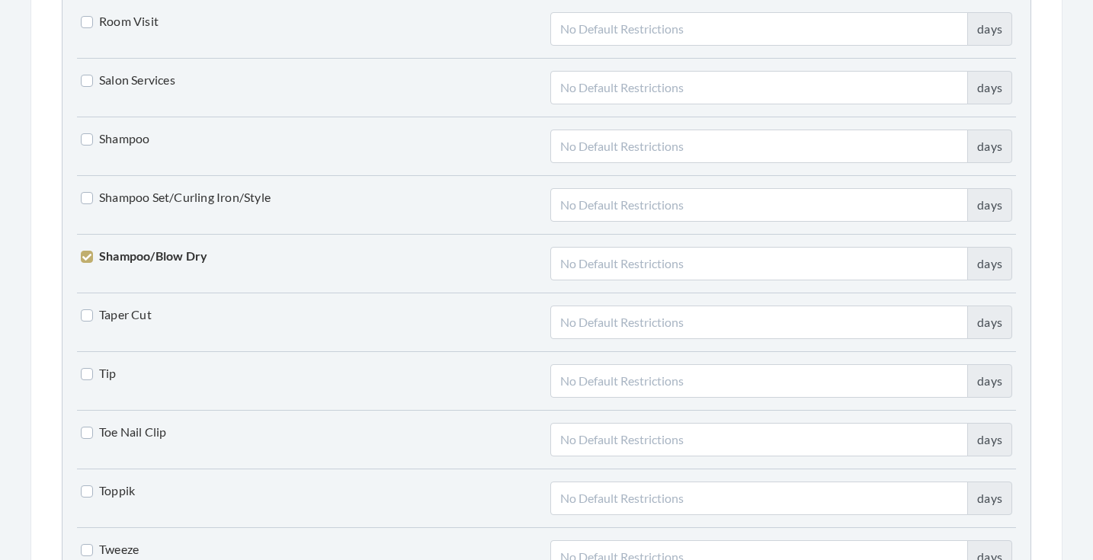
scroll to position [3400, 0]
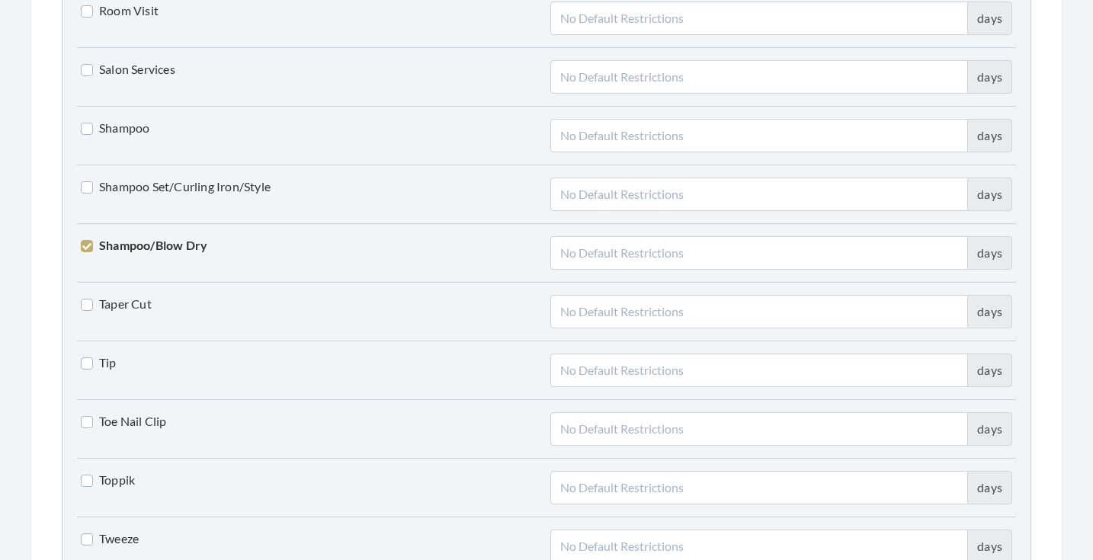
click at [145, 415] on label "Toe Nail Clip" at bounding box center [124, 421] width 86 height 18
checkbox input "true"
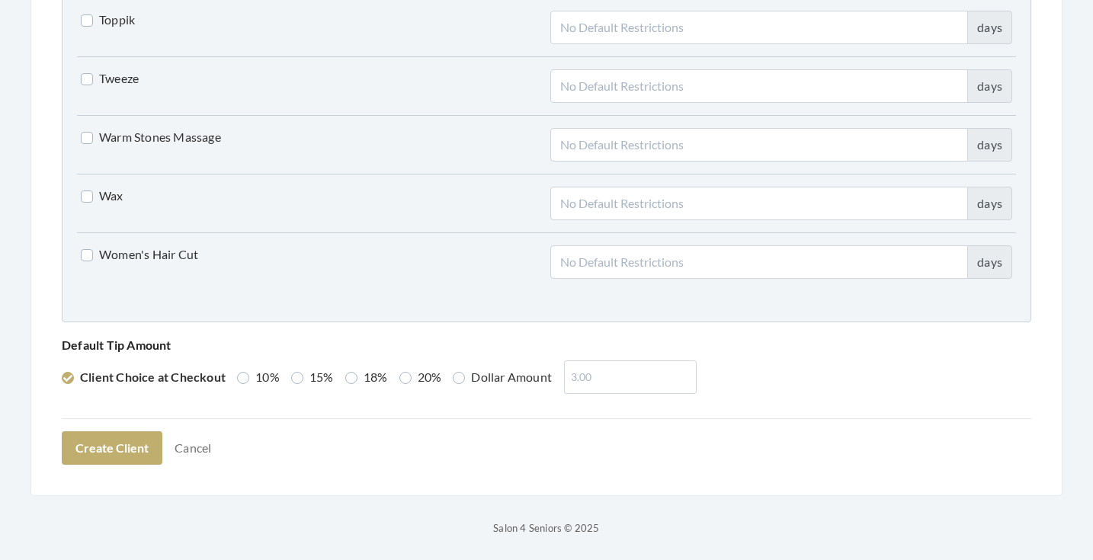
scroll to position [3860, 0]
click at [178, 256] on label "Women's Hair Cut" at bounding box center [139, 255] width 117 height 18
checkbox input "true"
click at [368, 377] on label "18%" at bounding box center [366, 378] width 43 height 18
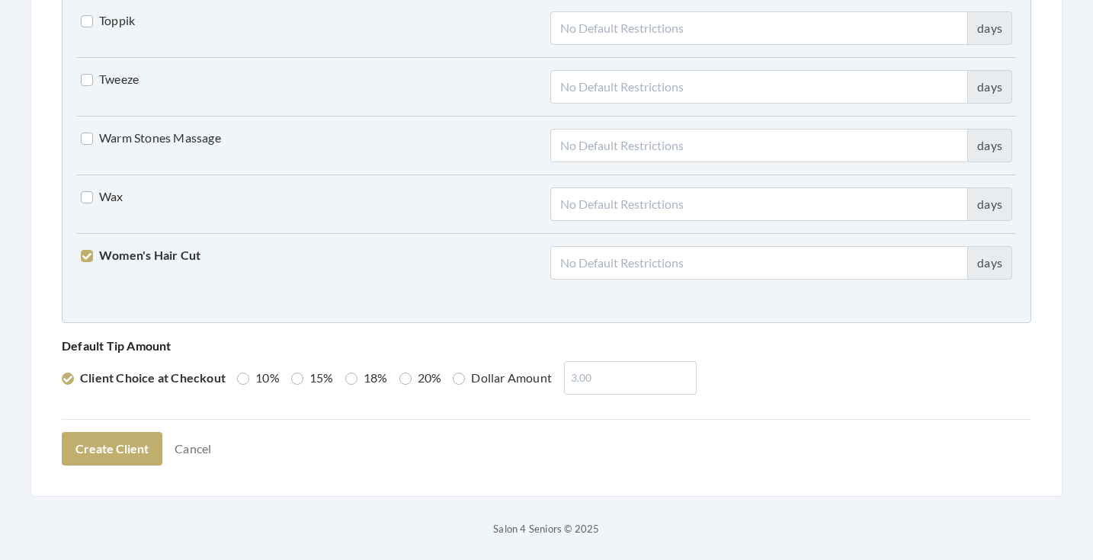
radio input "true"
click at [133, 436] on button "Create Client" at bounding box center [112, 449] width 101 height 34
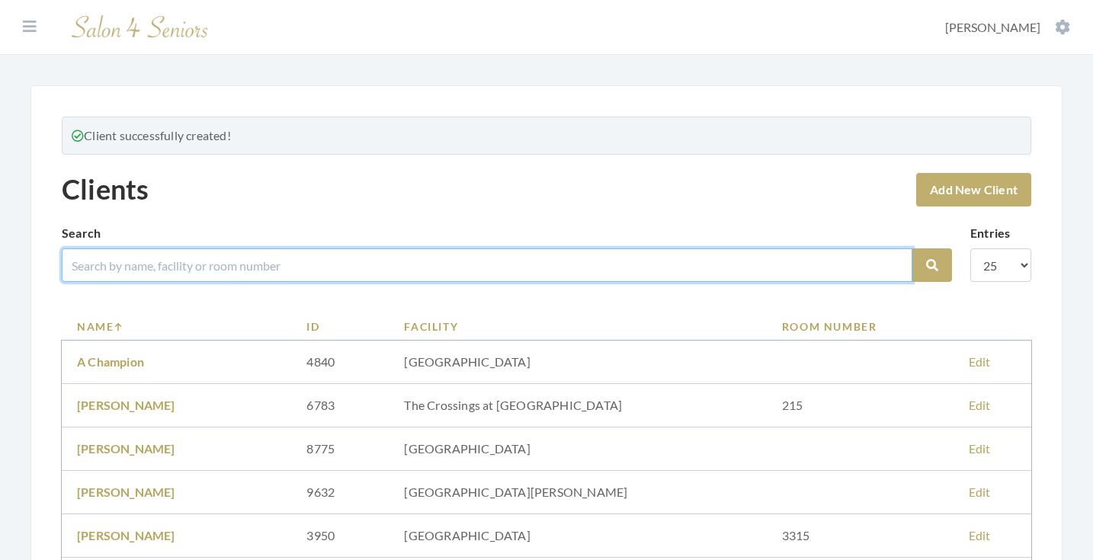
click at [247, 270] on input "search" at bounding box center [487, 265] width 850 height 34
type input "[PERSON_NAME]"
click at [932, 265] on button "Search" at bounding box center [932, 265] width 40 height 34
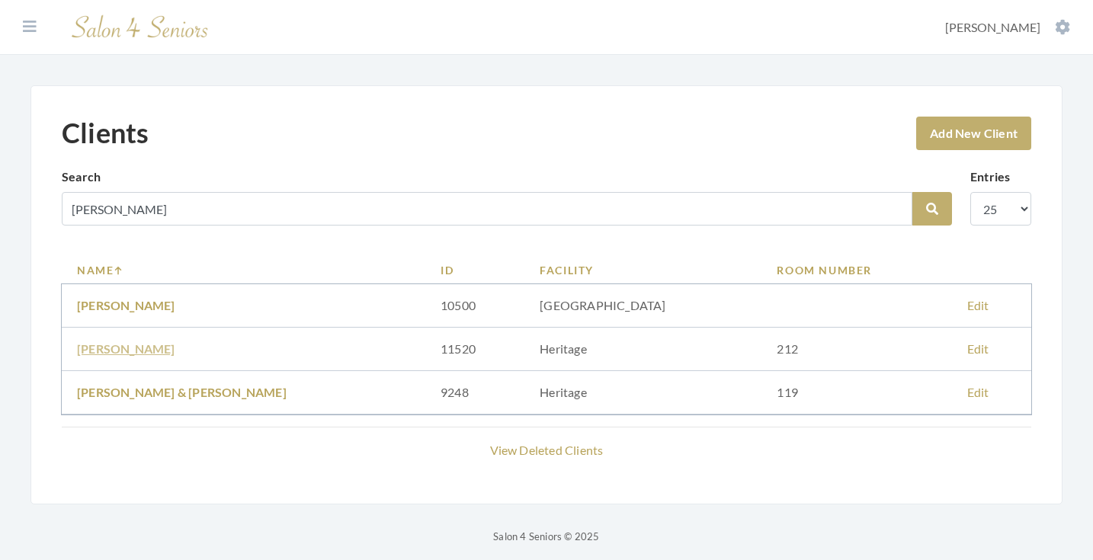
click at [158, 348] on link "NADINE WADDLE" at bounding box center [126, 348] width 98 height 14
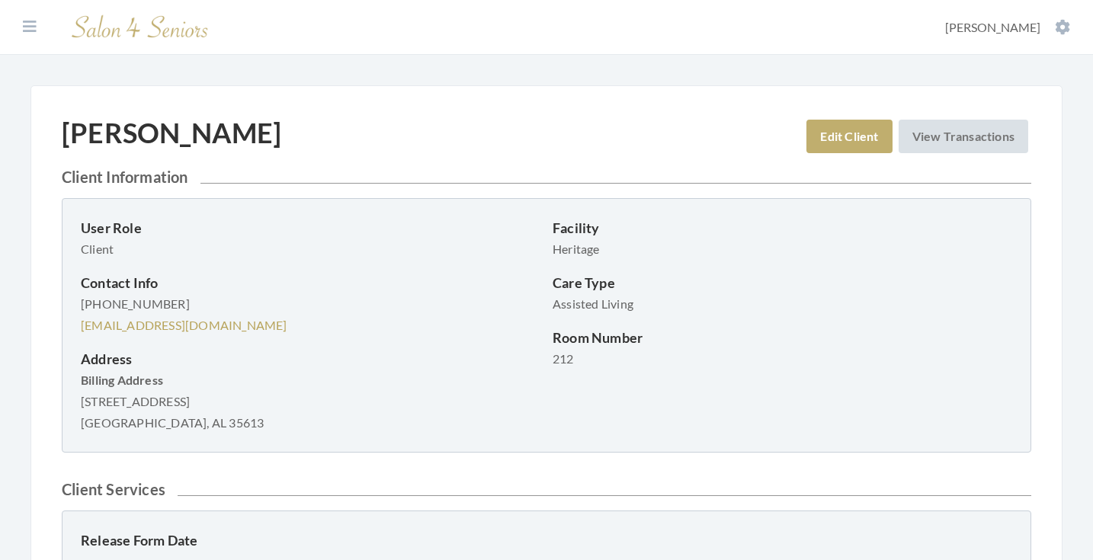
click at [43, 28] on section "Dashboard Facilities Services All Clients User Management Stylists / Techs Repo…" at bounding box center [546, 27] width 1093 height 55
click at [37, 28] on button at bounding box center [29, 26] width 23 height 17
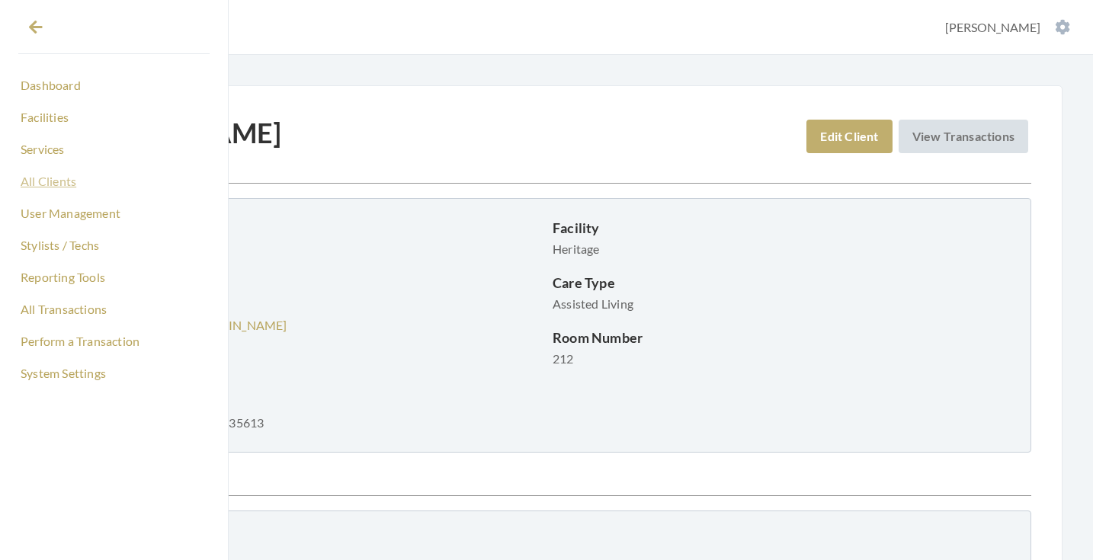
click at [59, 181] on link "All Clients" at bounding box center [113, 181] width 191 height 26
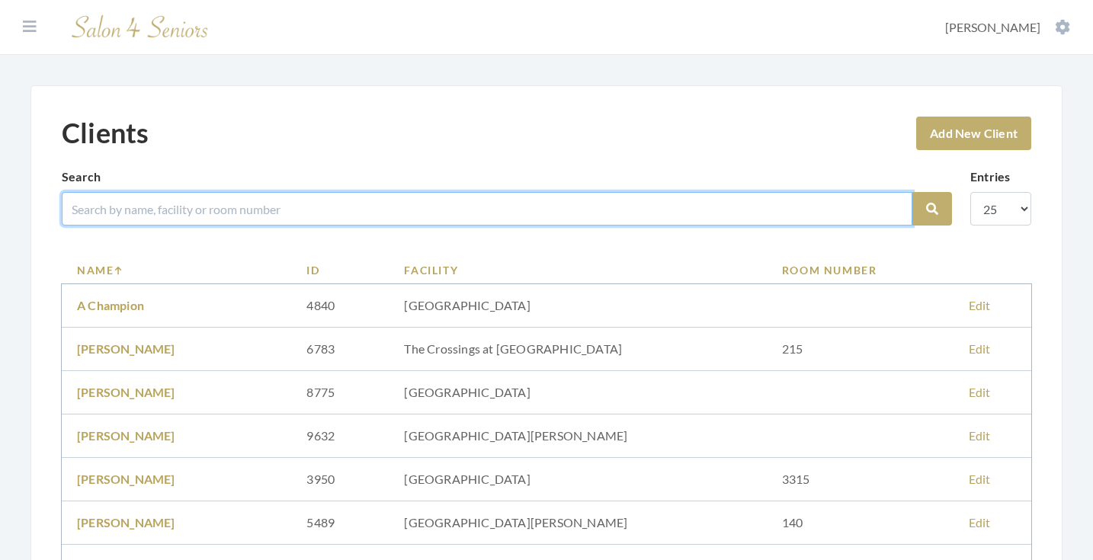
drag, startPoint x: 0, startPoint y: 0, endPoint x: 144, endPoint y: 203, distance: 248.7
click at [144, 203] on input "search" at bounding box center [487, 209] width 850 height 34
click at [77, 205] on input "ADD" at bounding box center [487, 209] width 850 height 34
click at [75, 206] on input "ADD" at bounding box center [487, 209] width 850 height 34
click at [158, 218] on input "WADD" at bounding box center [487, 209] width 850 height 34
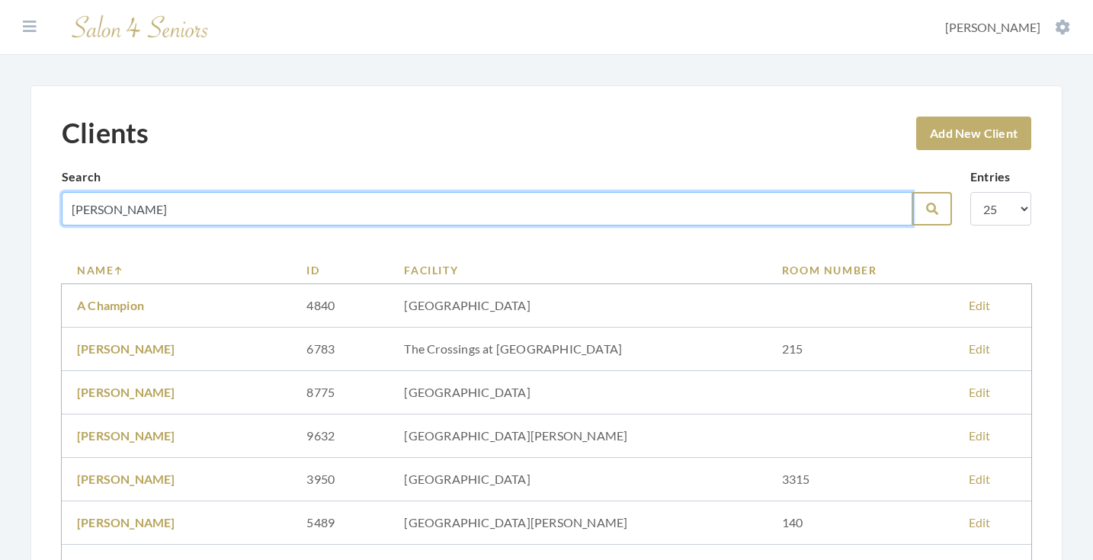
type input "WADDLE"
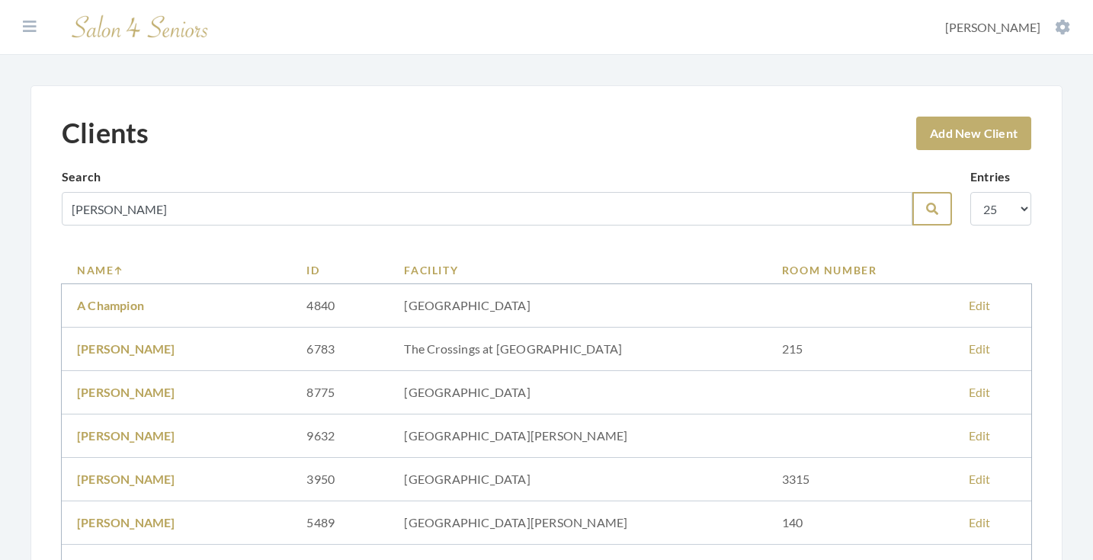
click at [942, 208] on button "Search" at bounding box center [932, 209] width 40 height 34
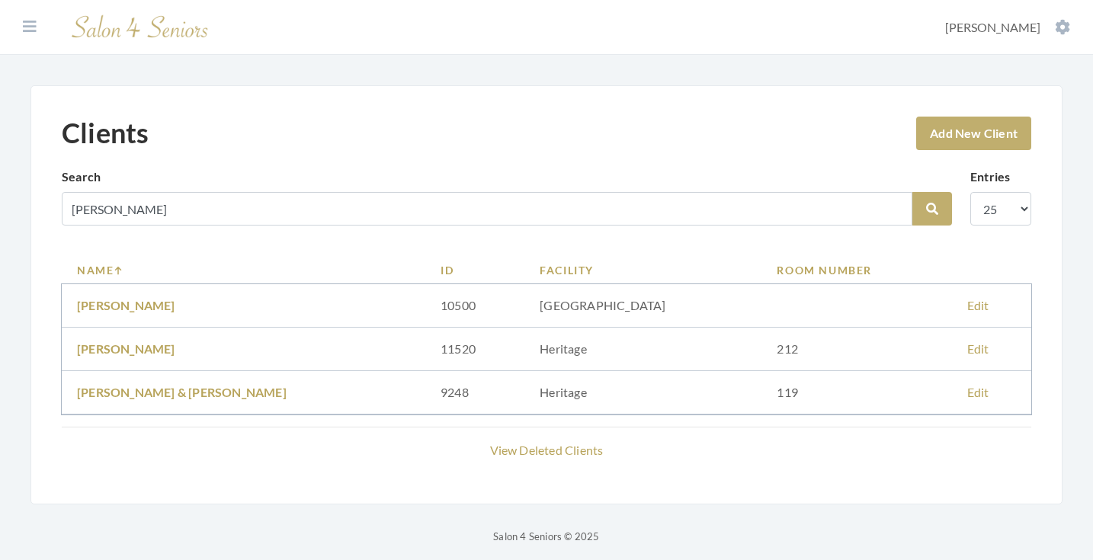
click at [250, 390] on td "WILLIAM & NADINE WADDLE" at bounding box center [244, 392] width 364 height 43
click at [236, 392] on link "WILLIAM & NADINE WADDLE" at bounding box center [182, 392] width 210 height 14
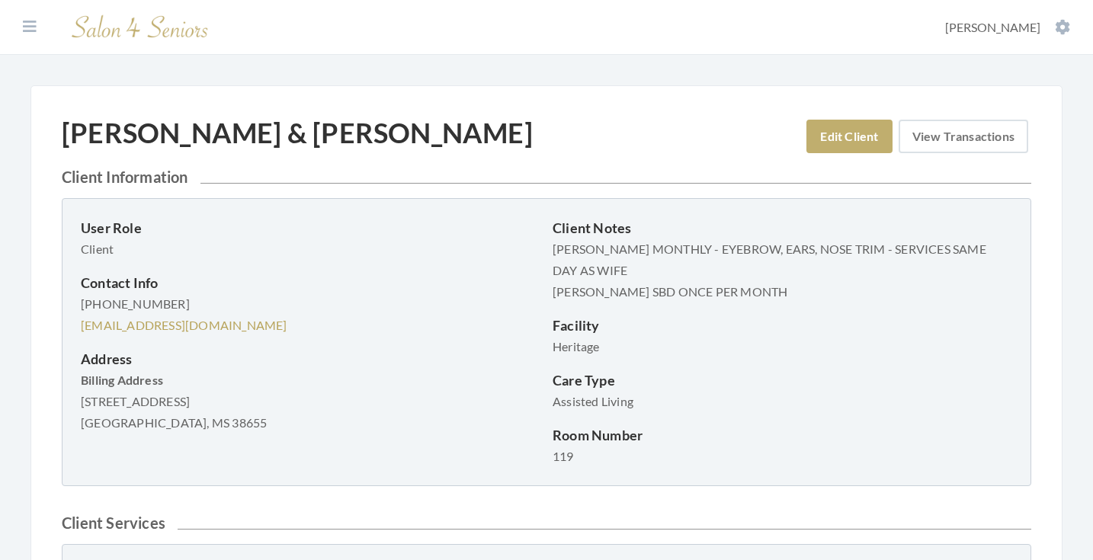
click at [919, 131] on link "View Transactions" at bounding box center [964, 137] width 130 height 34
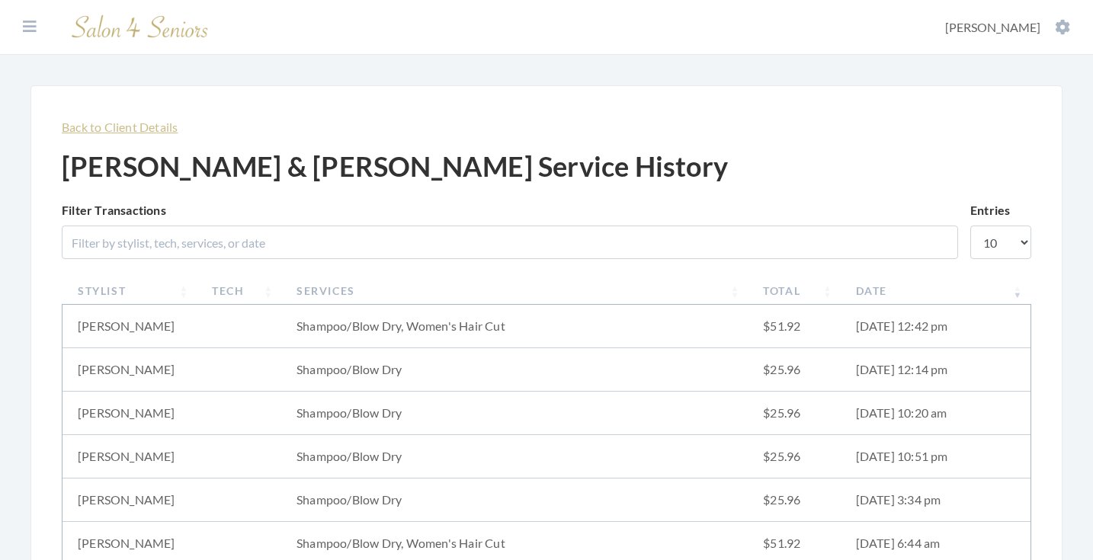
click at [162, 130] on link "Back to Client Details" at bounding box center [120, 127] width 116 height 14
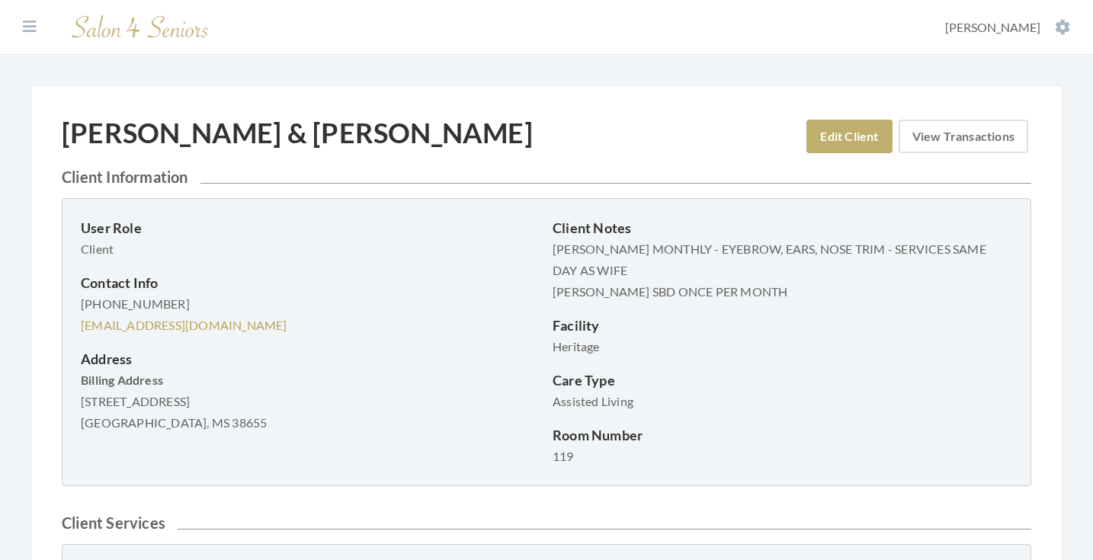
click at [970, 127] on link "View Transactions" at bounding box center [964, 137] width 130 height 34
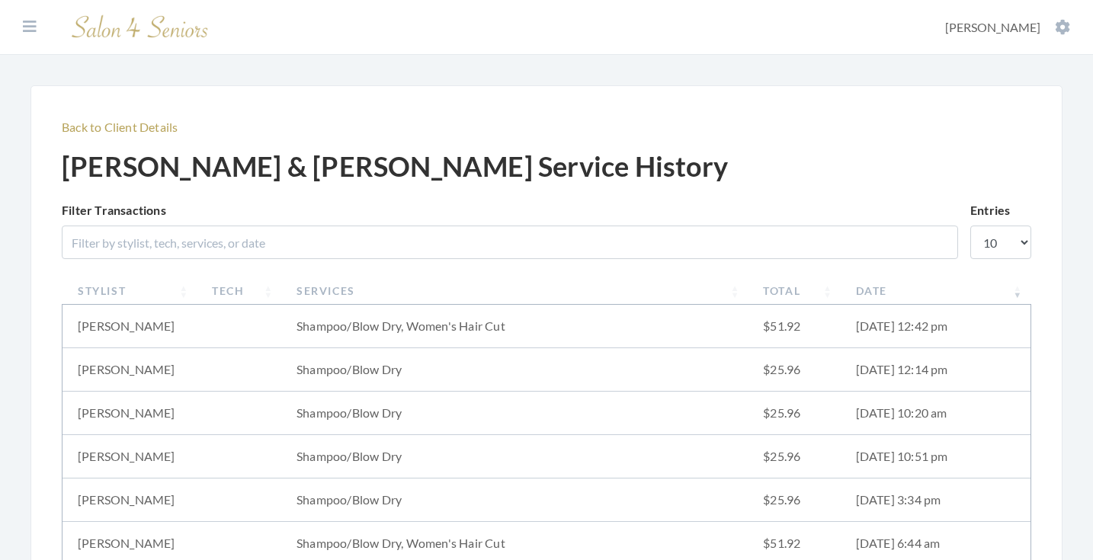
scroll to position [129, 0]
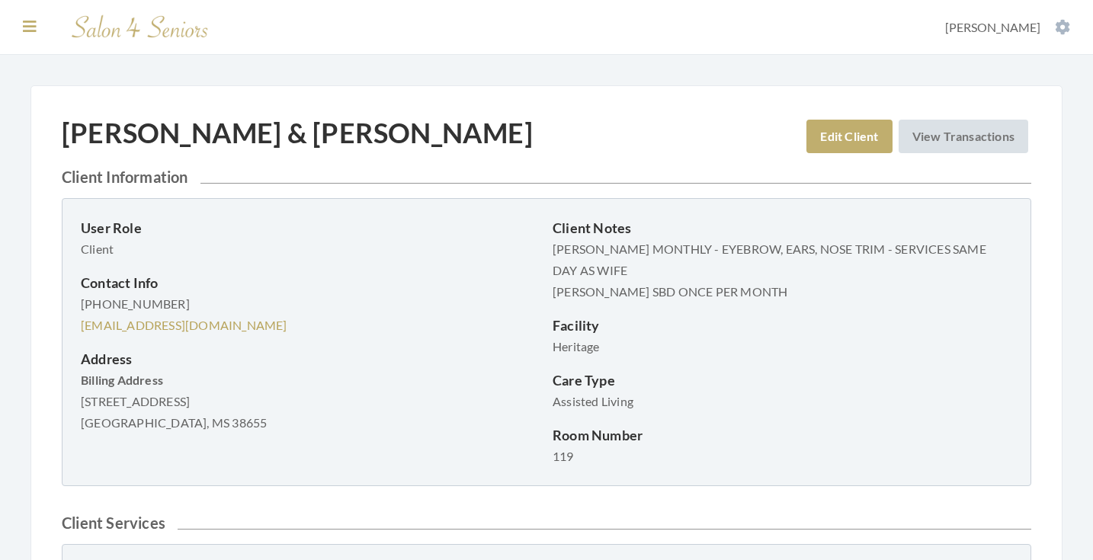
click at [31, 24] on icon at bounding box center [30, 26] width 14 height 15
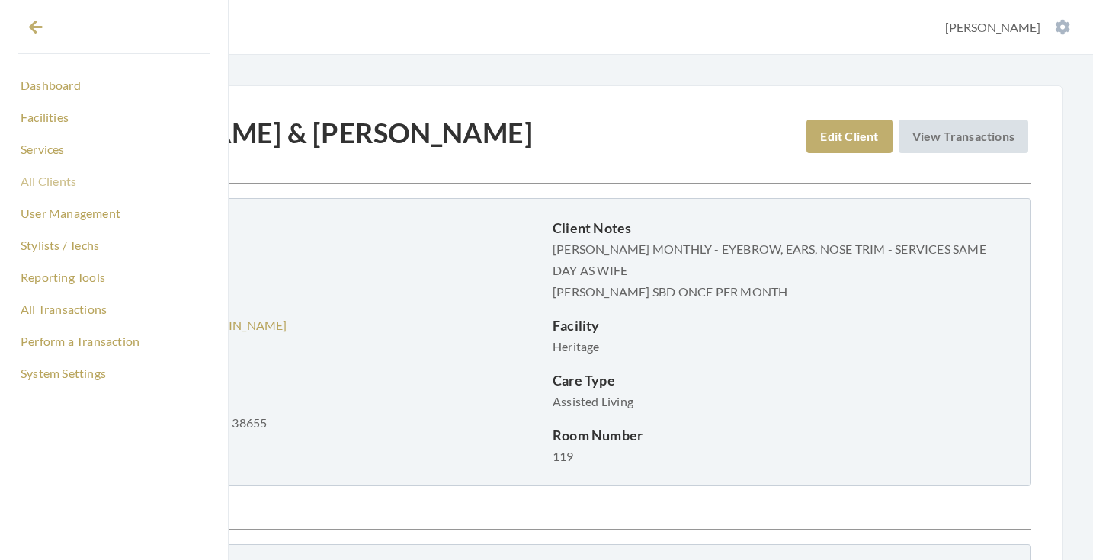
click at [61, 185] on link "All Clients" at bounding box center [113, 181] width 191 height 26
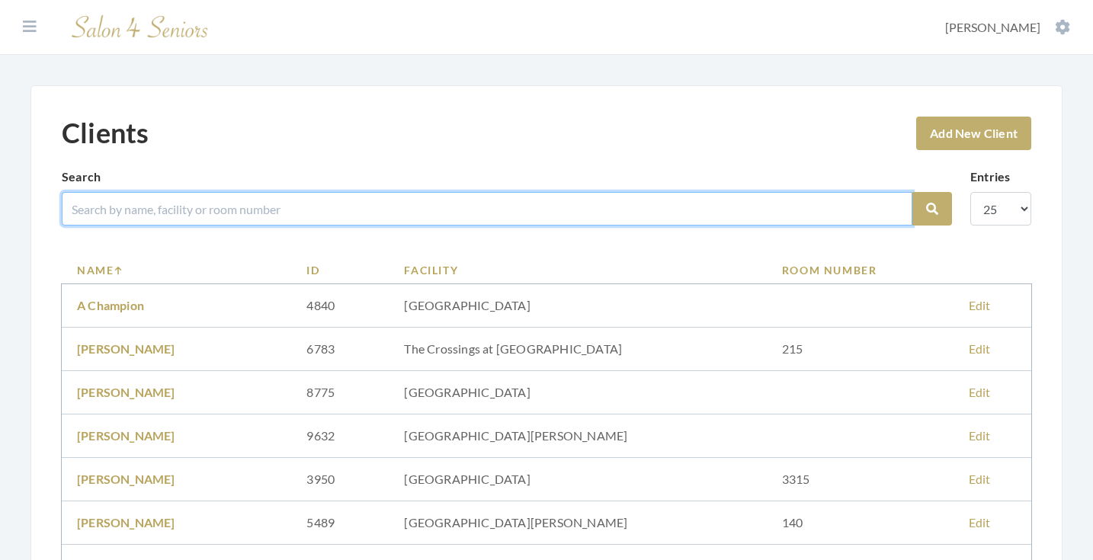
click at [198, 213] on input "search" at bounding box center [487, 209] width 850 height 34
type input "[PERSON_NAME]"
click at [932, 209] on button "Search" at bounding box center [932, 209] width 40 height 34
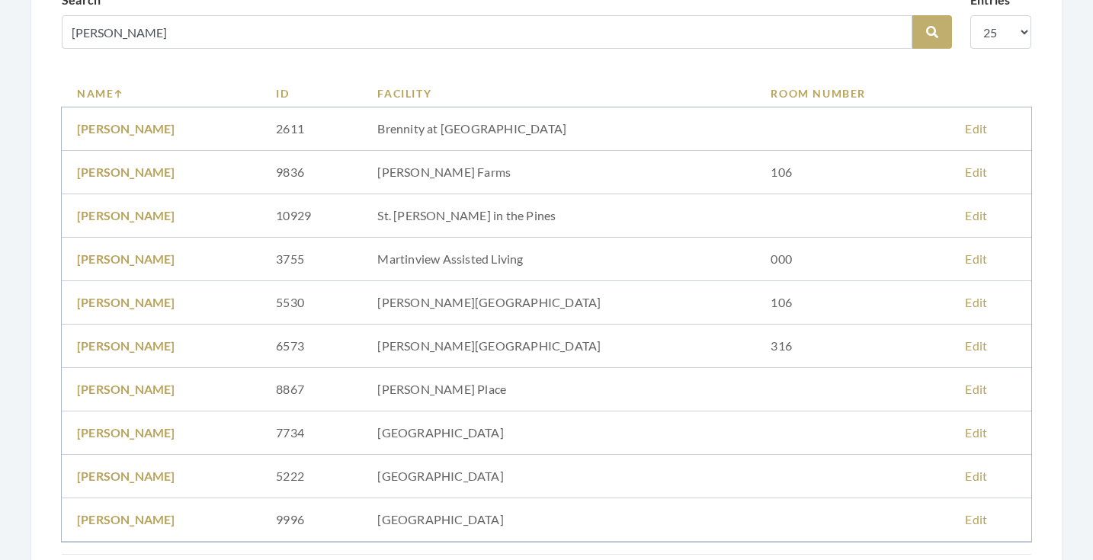
scroll to position [167, 0]
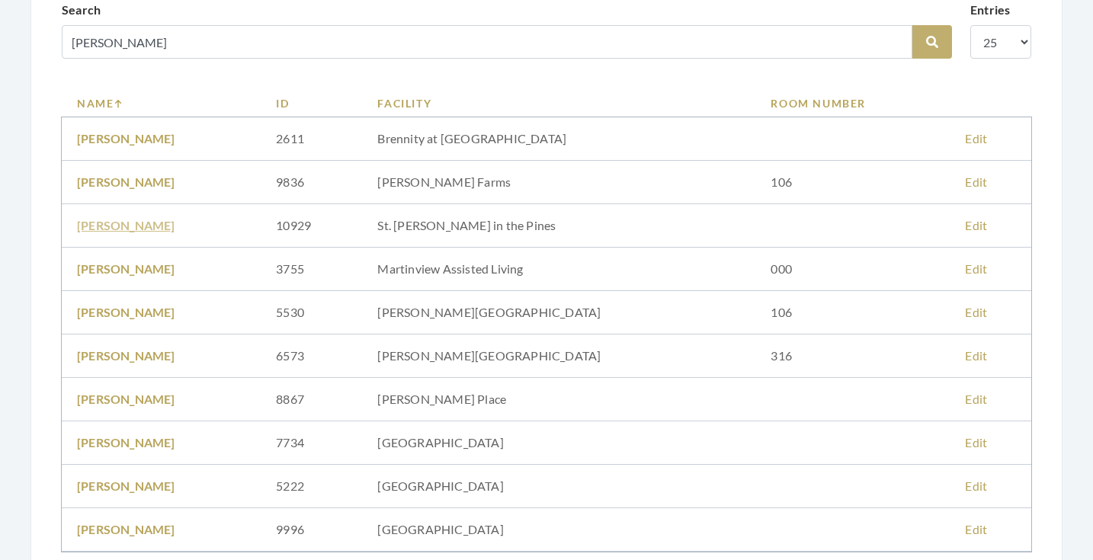
click at [158, 226] on link "Carolyn Patterson" at bounding box center [126, 225] width 98 height 14
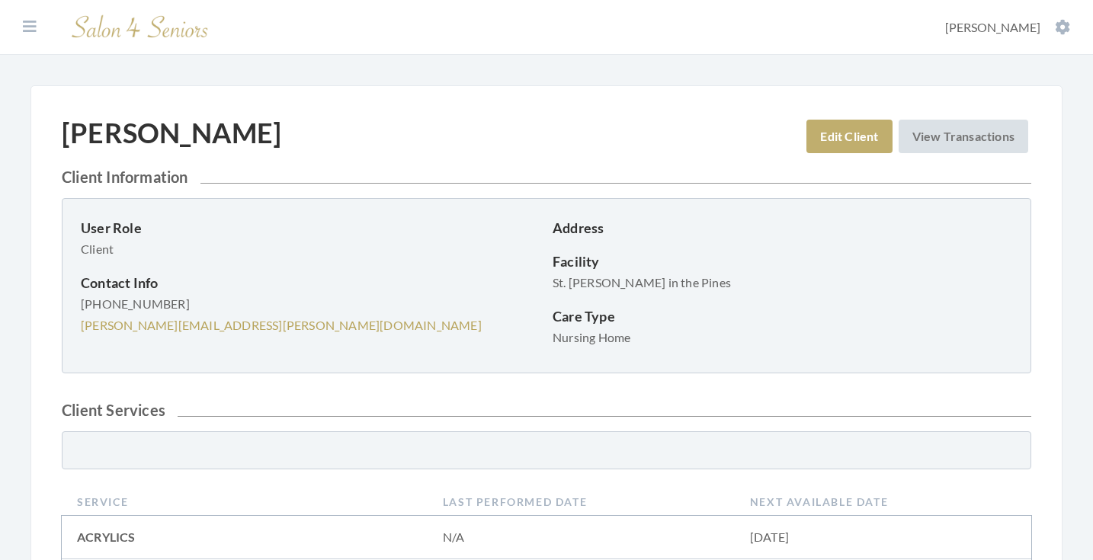
click at [819, 133] on link "Edit Client" at bounding box center [848, 137] width 85 height 34
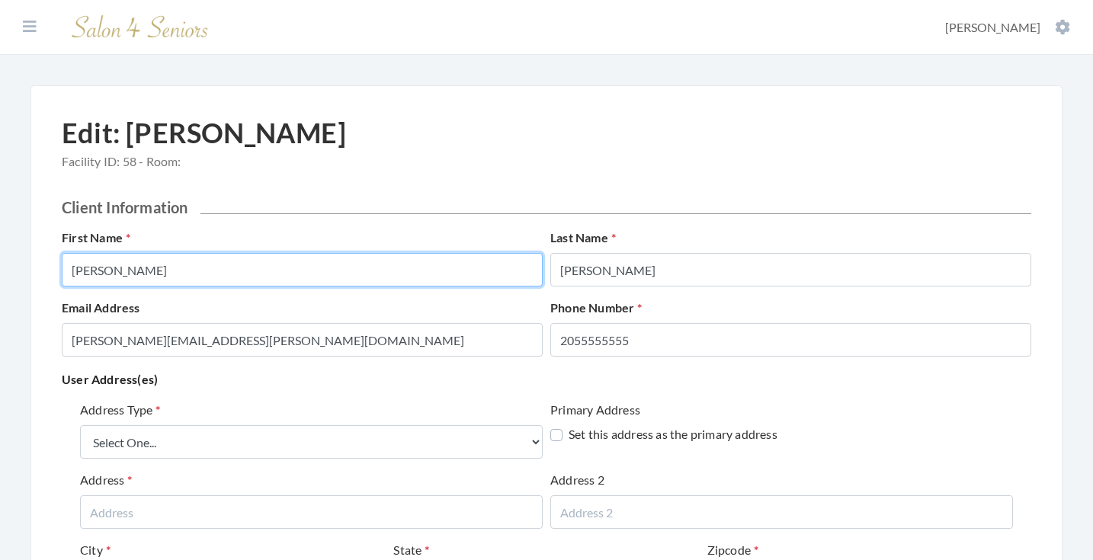
click at [312, 265] on input "Carolyn" at bounding box center [302, 270] width 481 height 34
type input "CAROLYN"
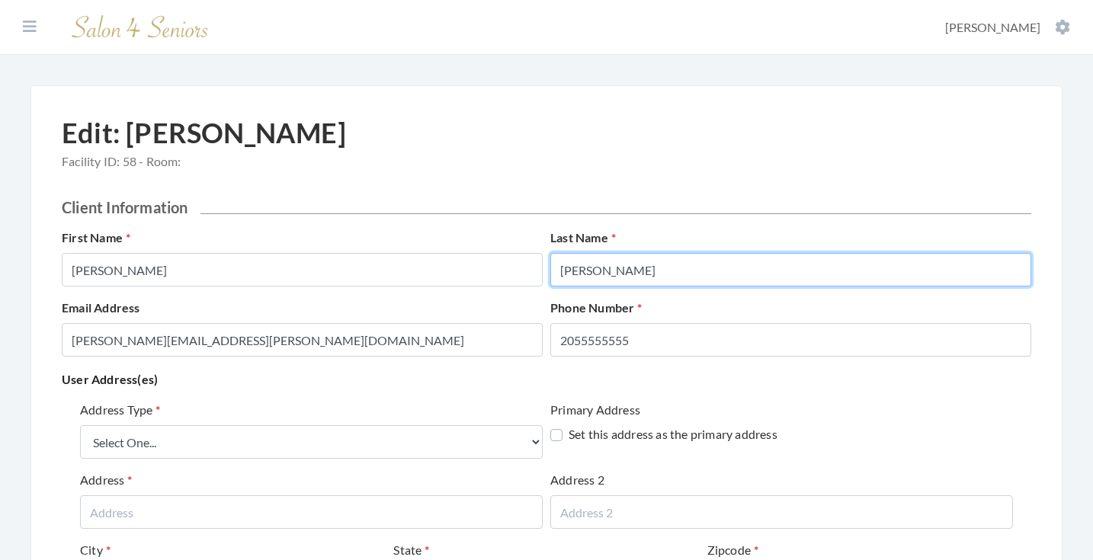
type input "PATTERSON"
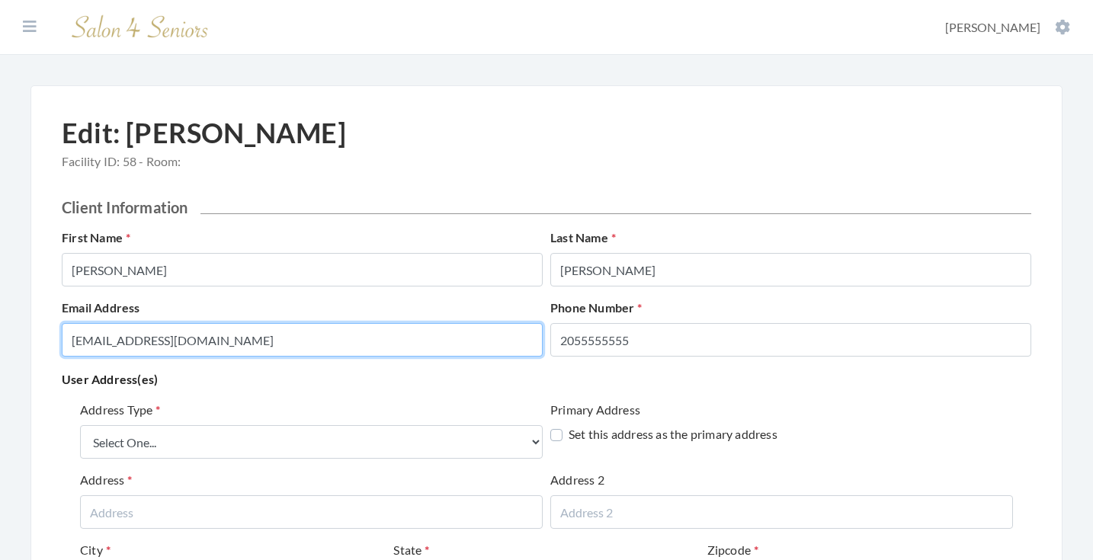
type input "[EMAIL_ADDRESS][DOMAIN_NAME]"
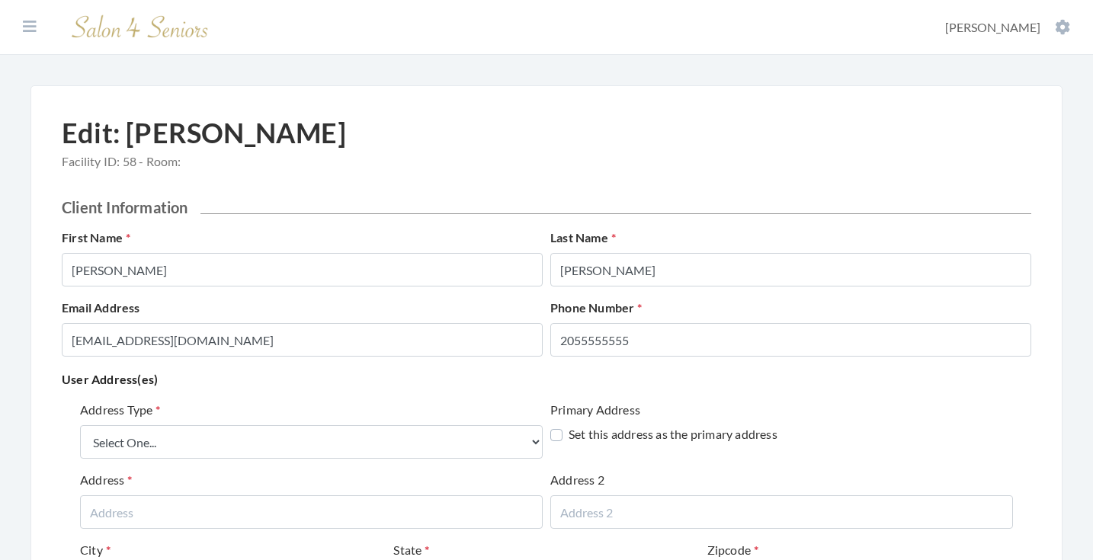
click at [365, 373] on p "User Address(es)" at bounding box center [546, 379] width 969 height 21
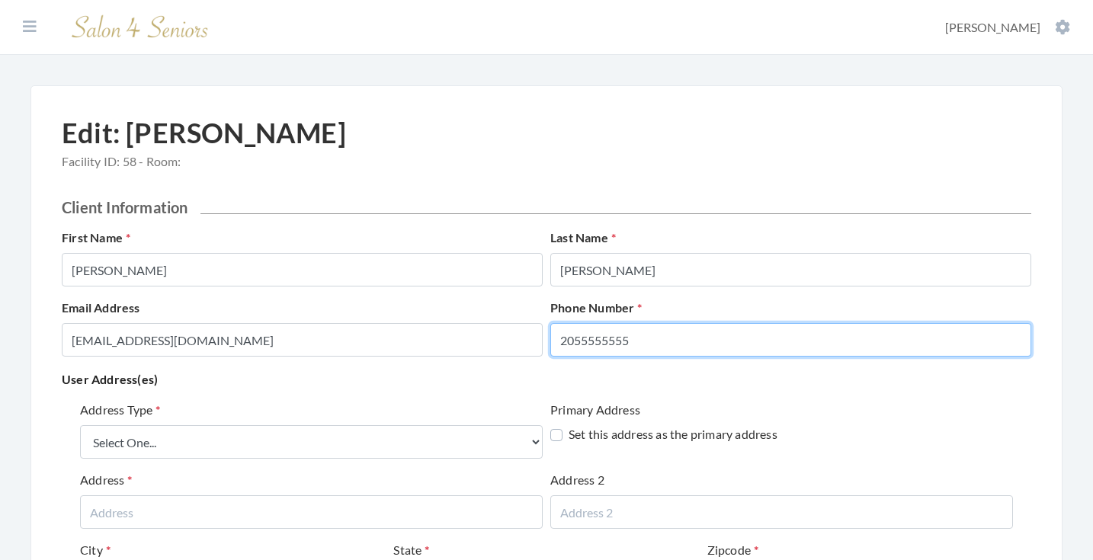
drag, startPoint x: 652, startPoint y: 348, endPoint x: 580, endPoint y: 341, distance: 71.9
type input "2053528881"
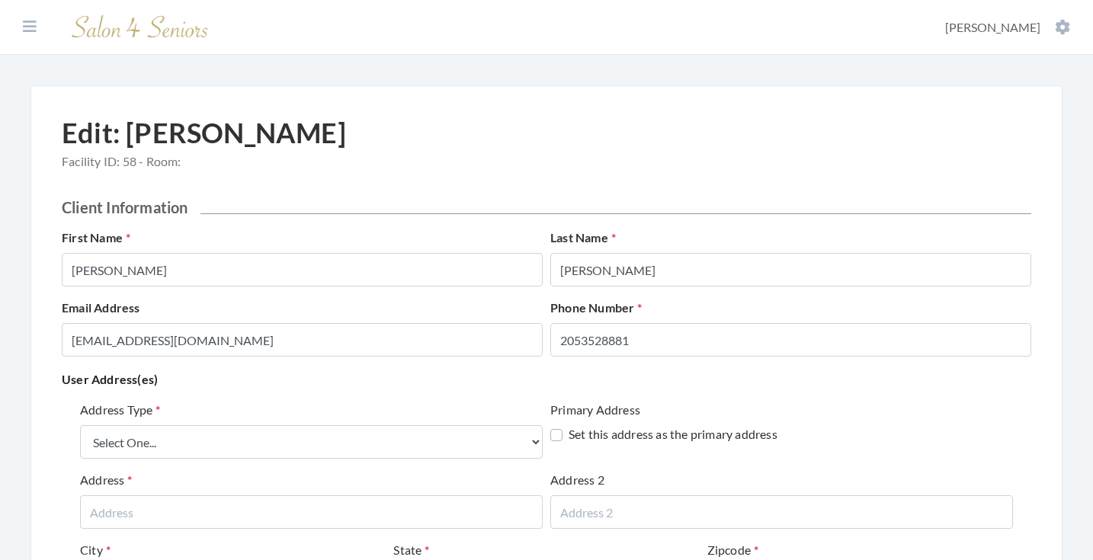
click at [656, 386] on p "User Address(es)" at bounding box center [546, 379] width 969 height 21
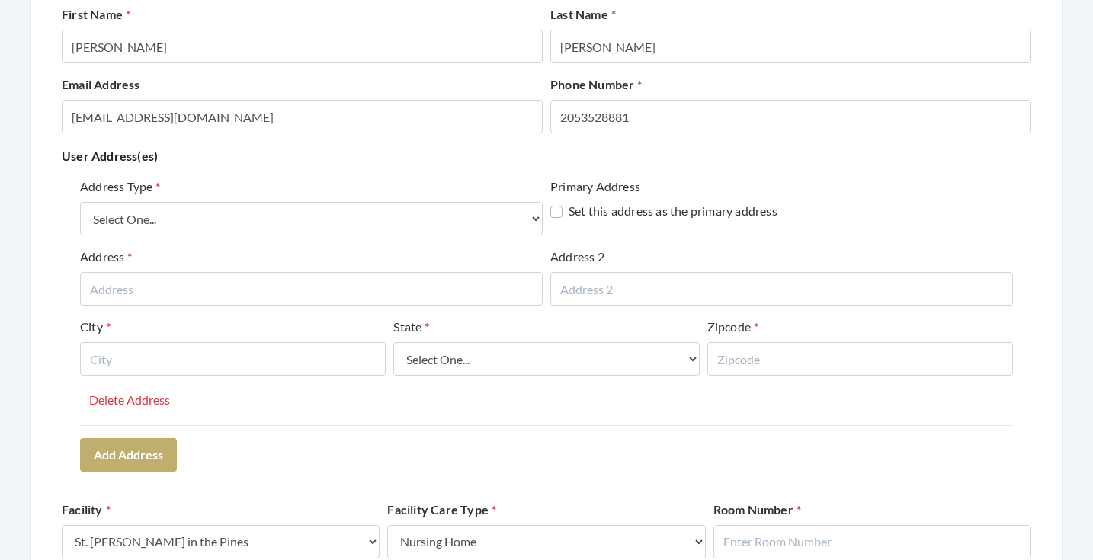
scroll to position [219, 0]
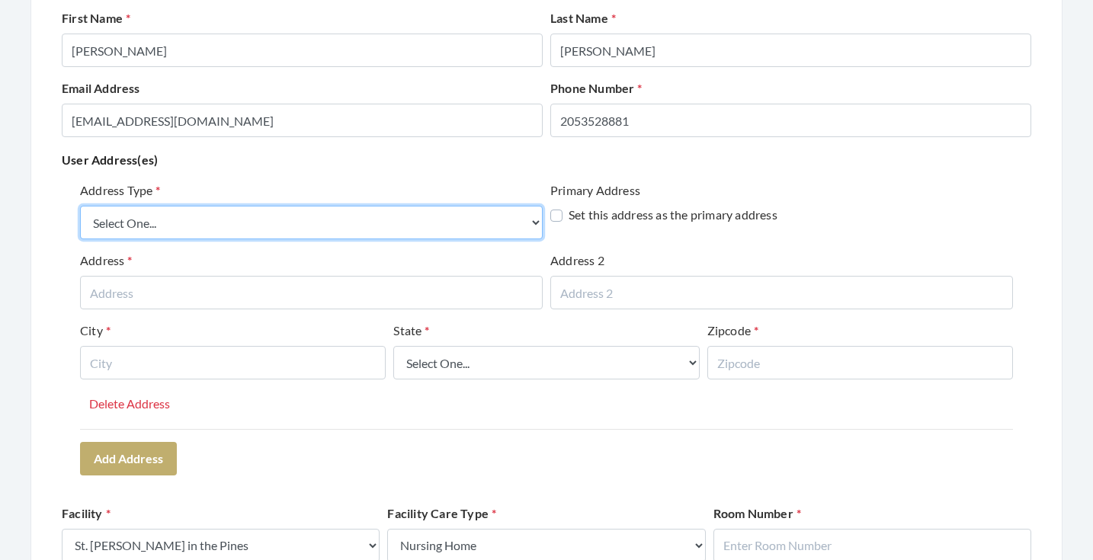
select select "billing"
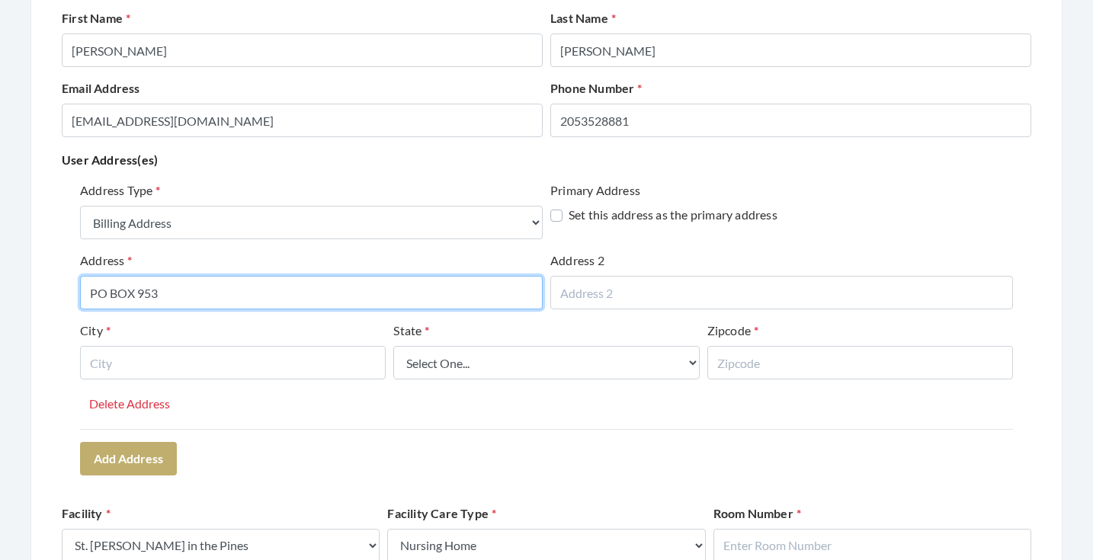
type input "PO BOX 953"
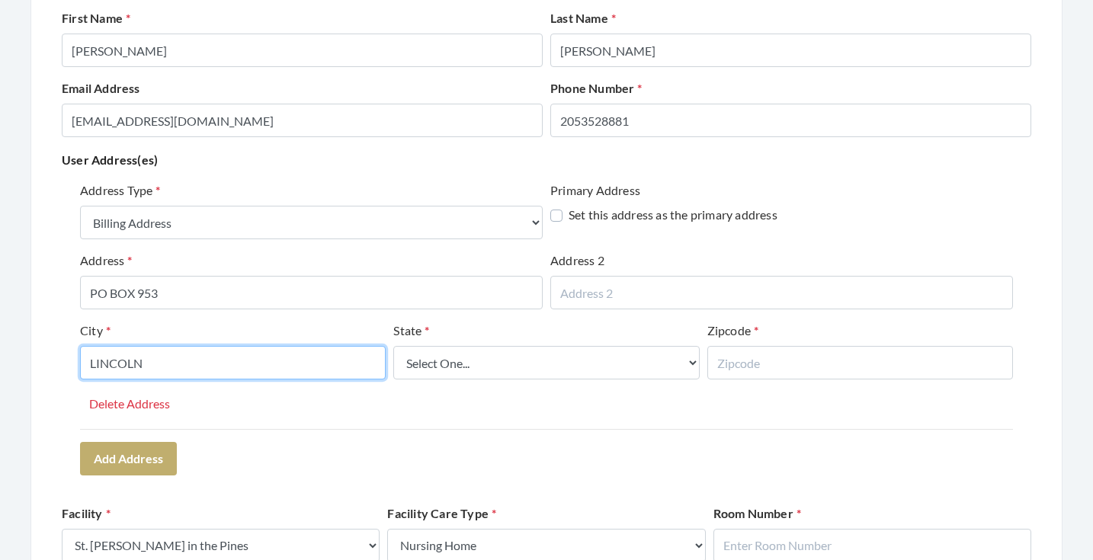
type input "LINCOLN"
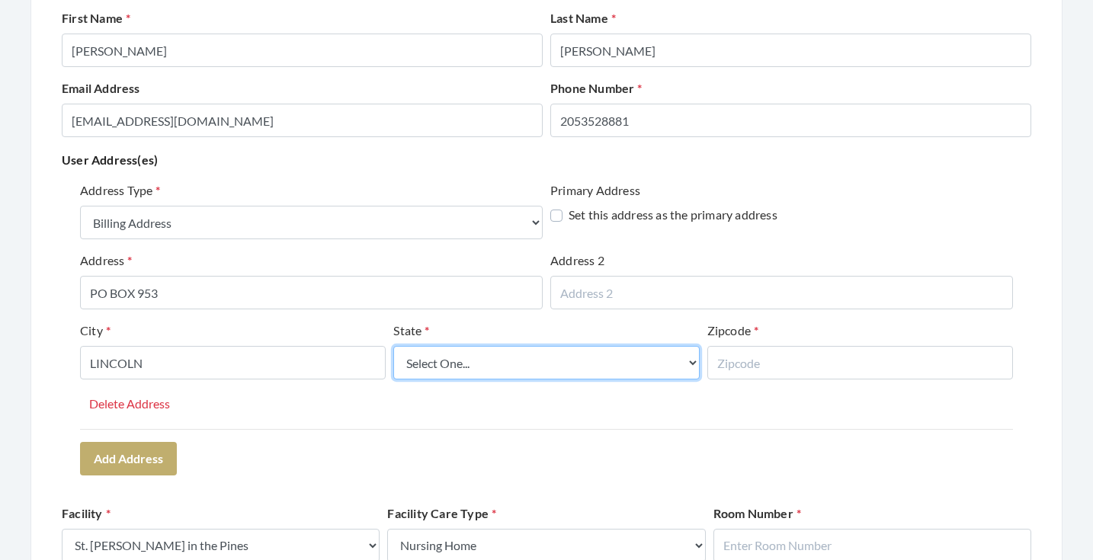
select select "al"
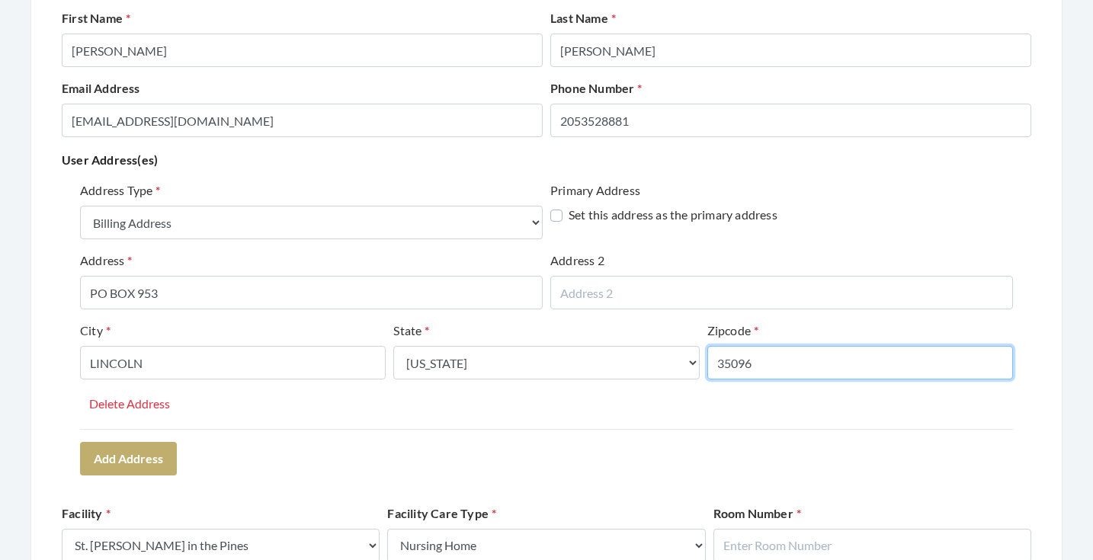
type input "35096"
click at [273, 390] on div "City LINCOLN" at bounding box center [232, 357] width 313 height 70
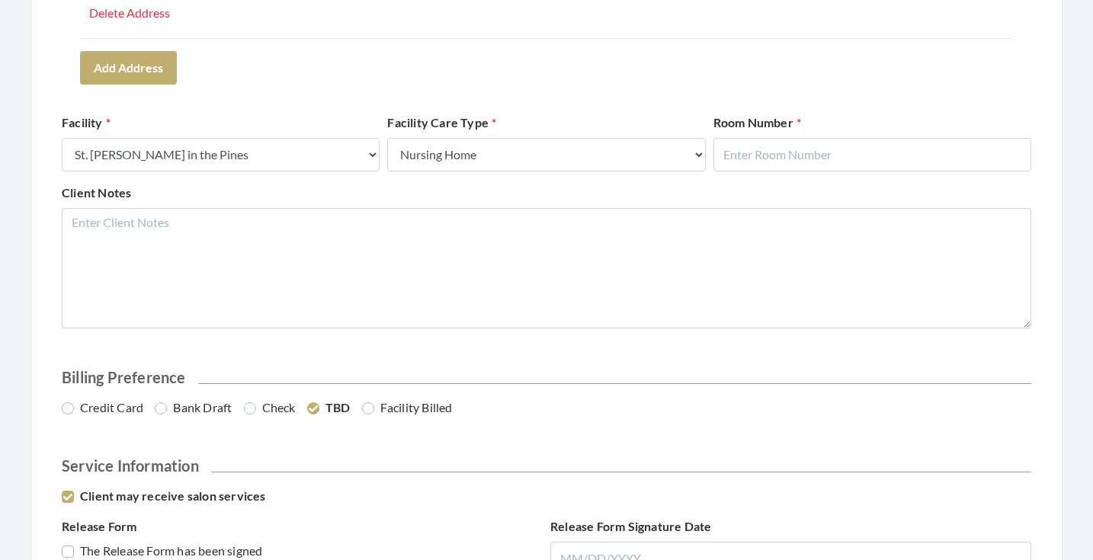
scroll to position [722, 0]
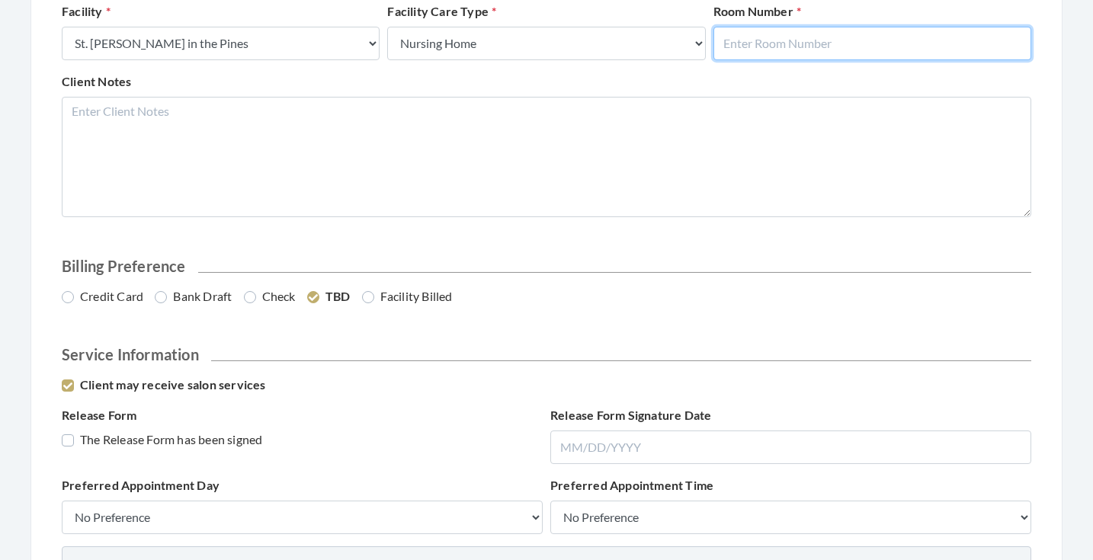
click at [762, 58] on input "text" at bounding box center [872, 44] width 318 height 34
type input "0"
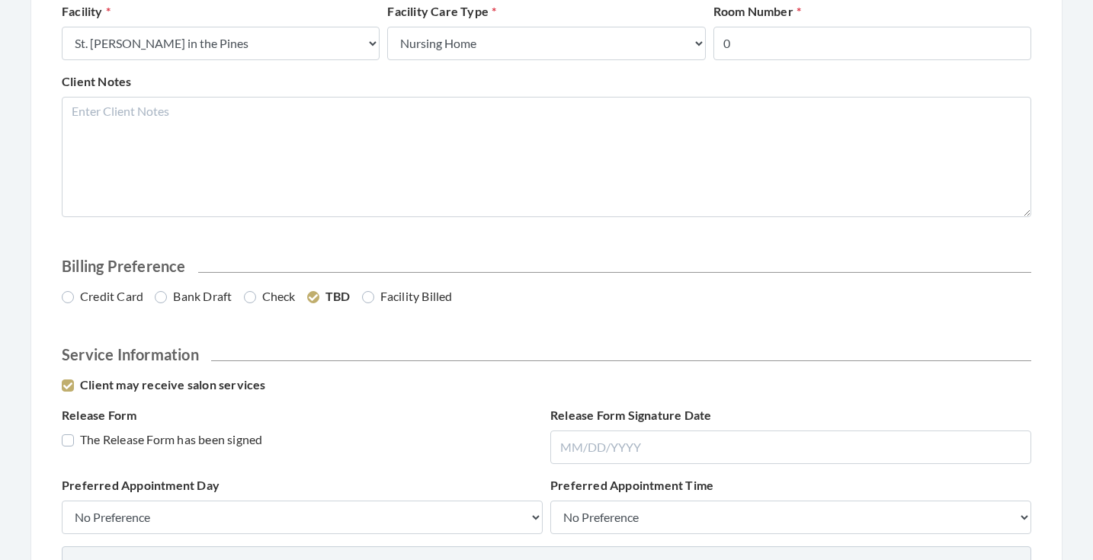
click at [684, 75] on div "Client Notes" at bounding box center [546, 144] width 977 height 145
click at [207, 288] on label "Bank Draft" at bounding box center [193, 296] width 77 height 18
radio input "true"
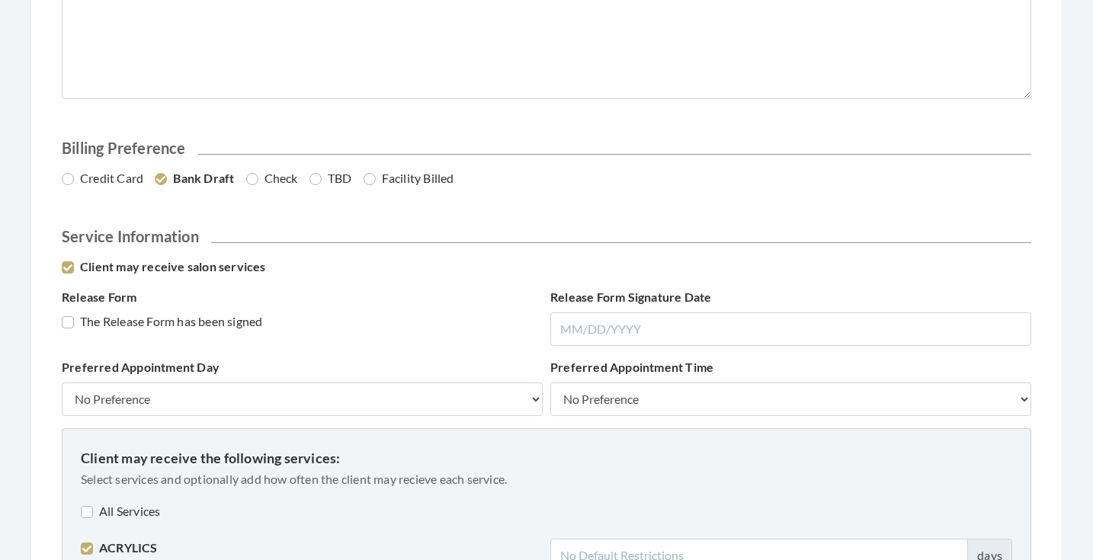
scroll to position [855, 0]
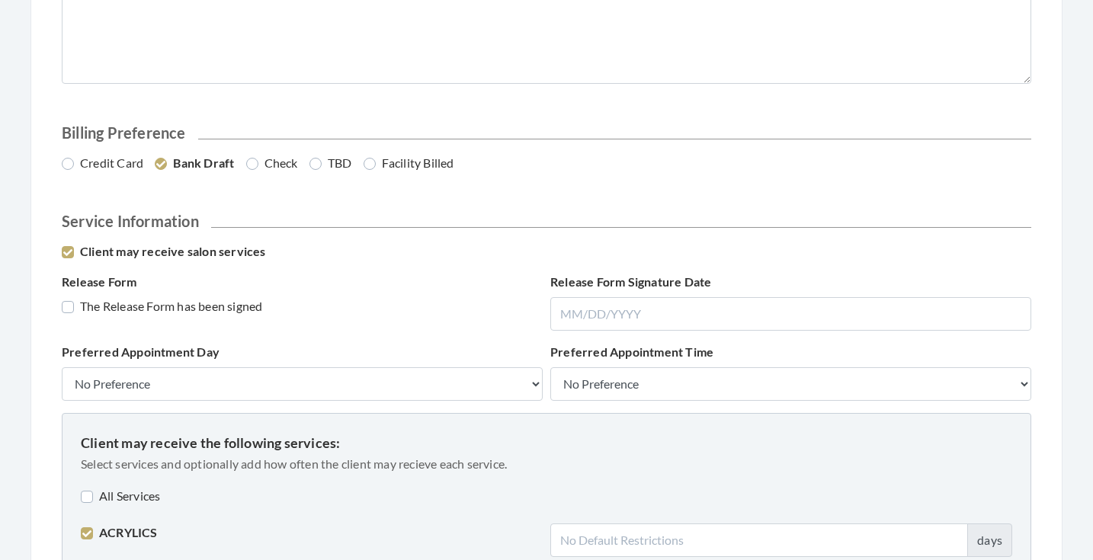
click at [219, 308] on label "The Release Form has been signed" at bounding box center [162, 306] width 200 height 18
checkbox input "true"
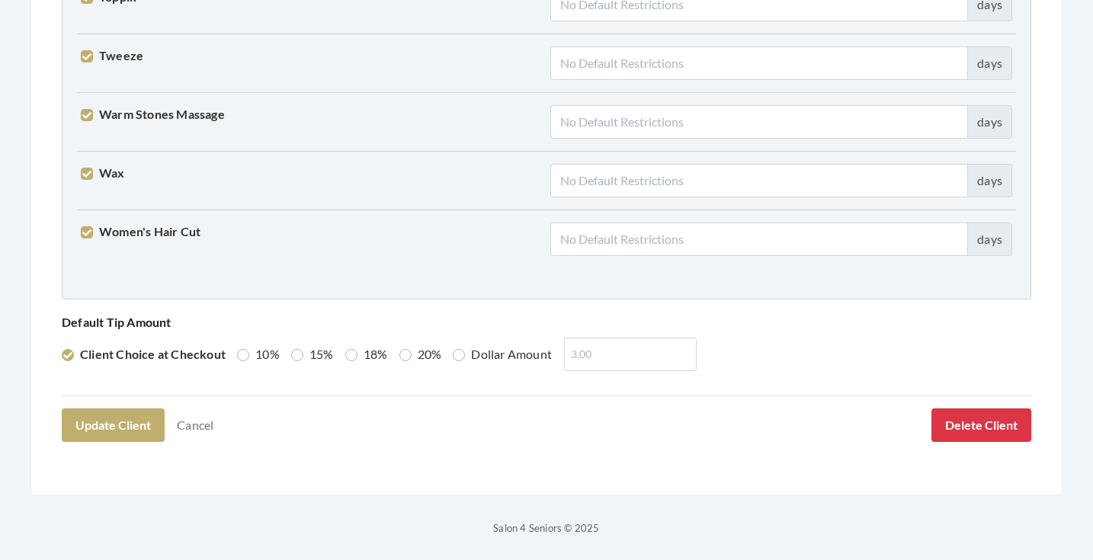
scroll to position [3913, 0]
click at [308, 364] on label "15%" at bounding box center [312, 355] width 43 height 18
radio input "true"
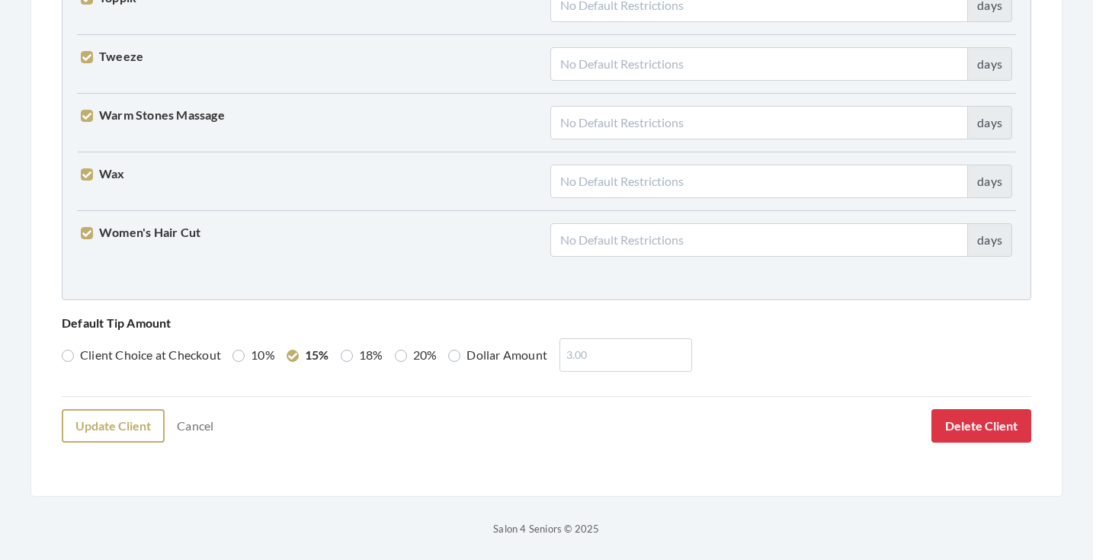
click at [150, 418] on button "Update Client" at bounding box center [113, 426] width 103 height 34
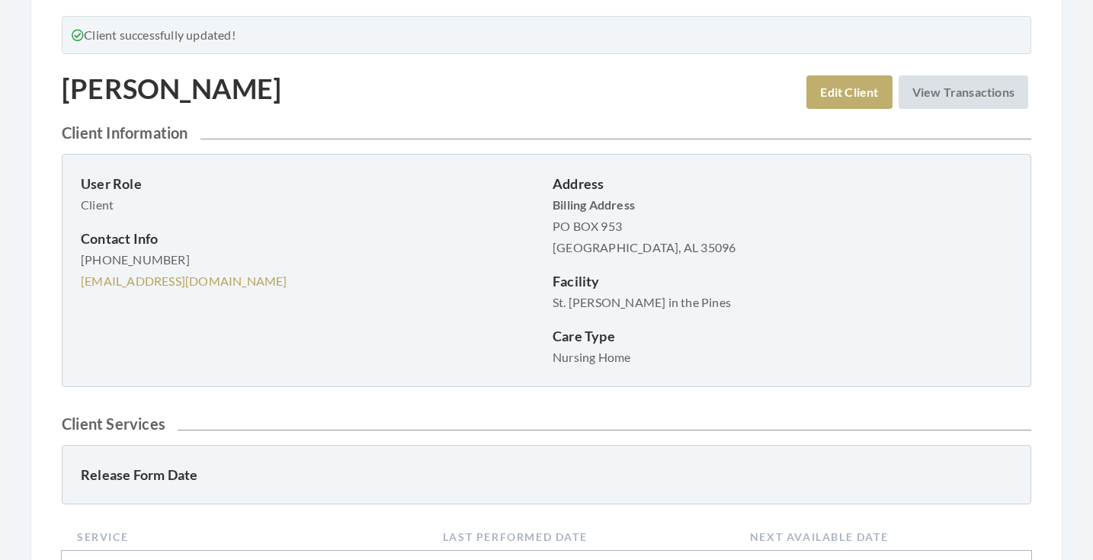
scroll to position [106, 0]
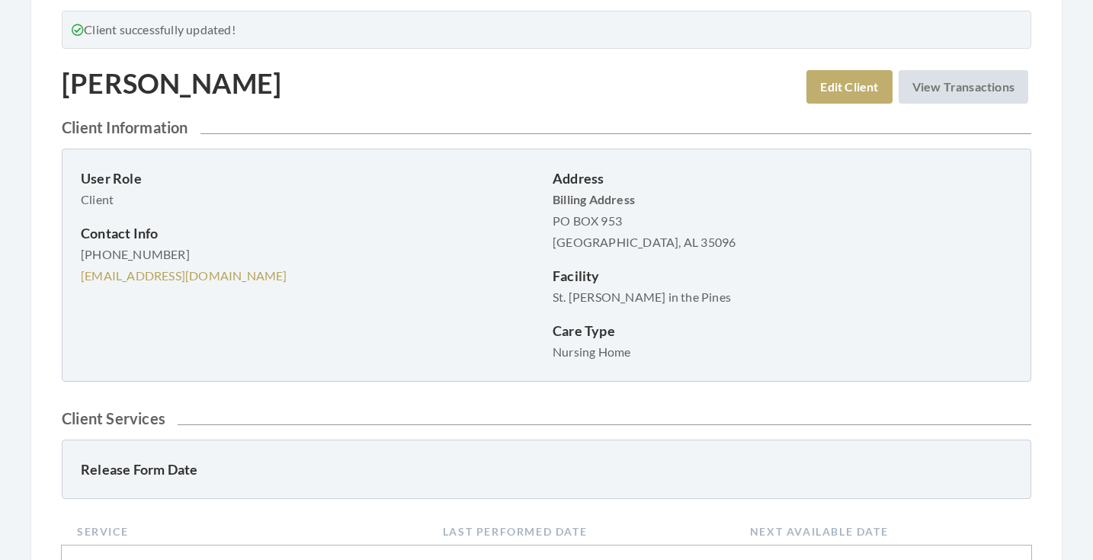
click at [553, 189] on p "Address" at bounding box center [783, 178] width 460 height 21
